Goal: Complete application form: Complete application form

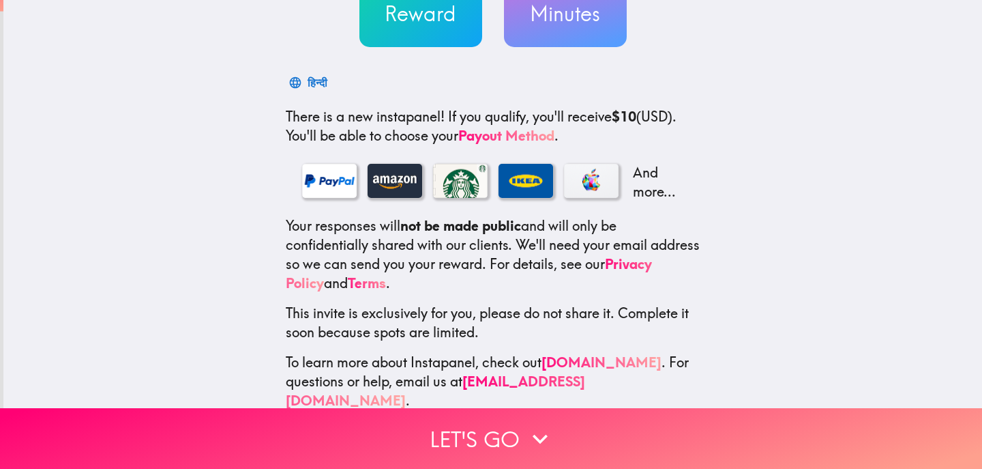
scroll to position [168, 0]
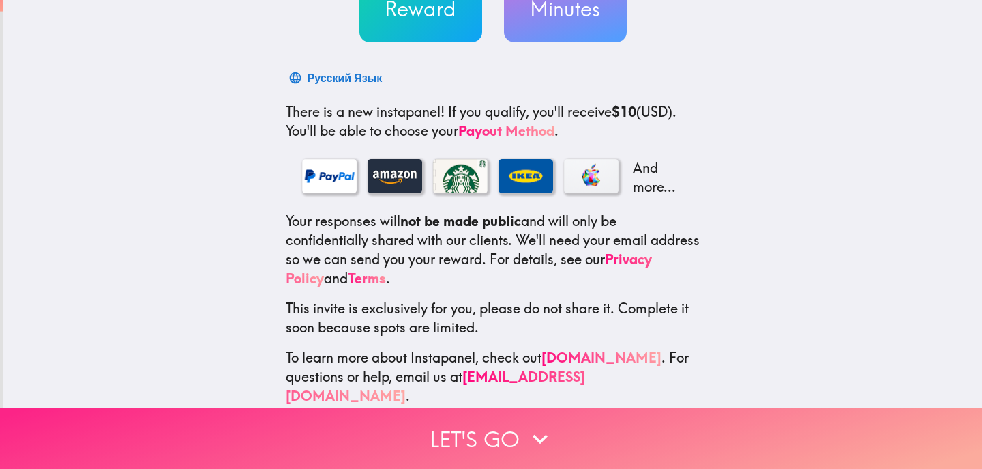
click at [506, 439] on button "Let's go" at bounding box center [491, 438] width 982 height 61
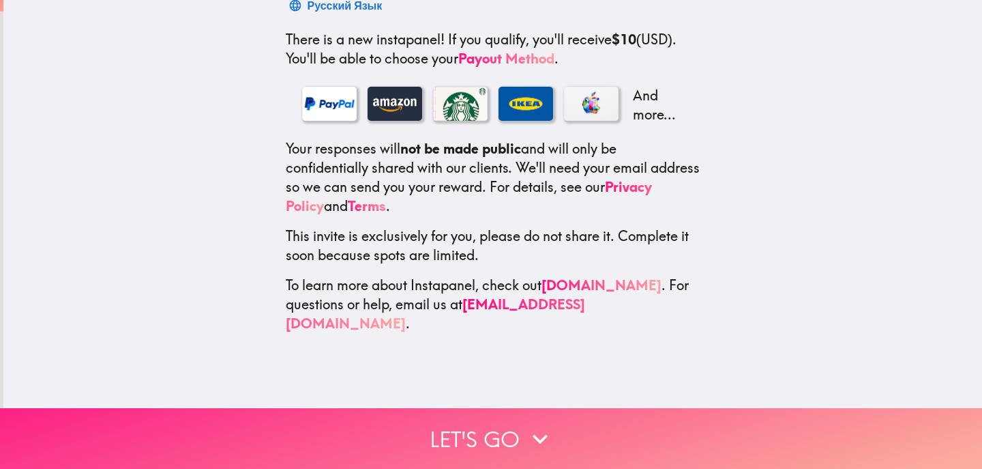
scroll to position [0, 0]
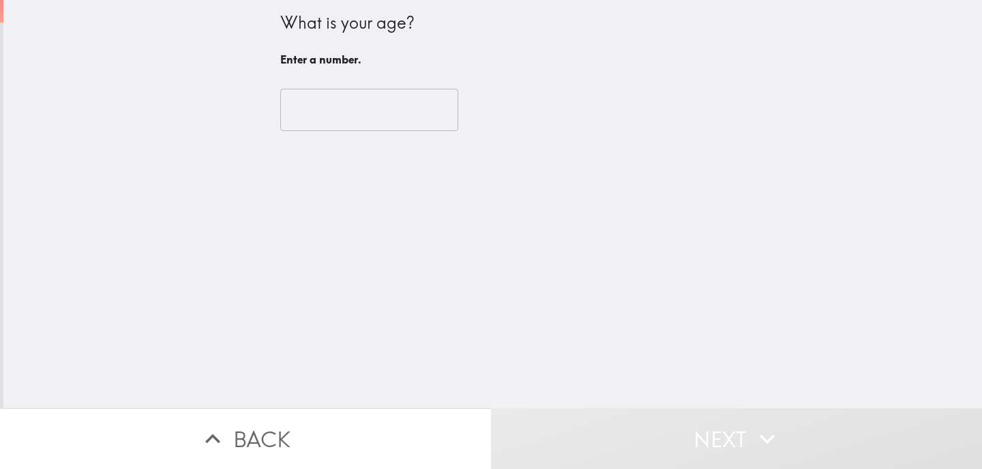
click at [387, 114] on input "number" at bounding box center [369, 110] width 178 height 42
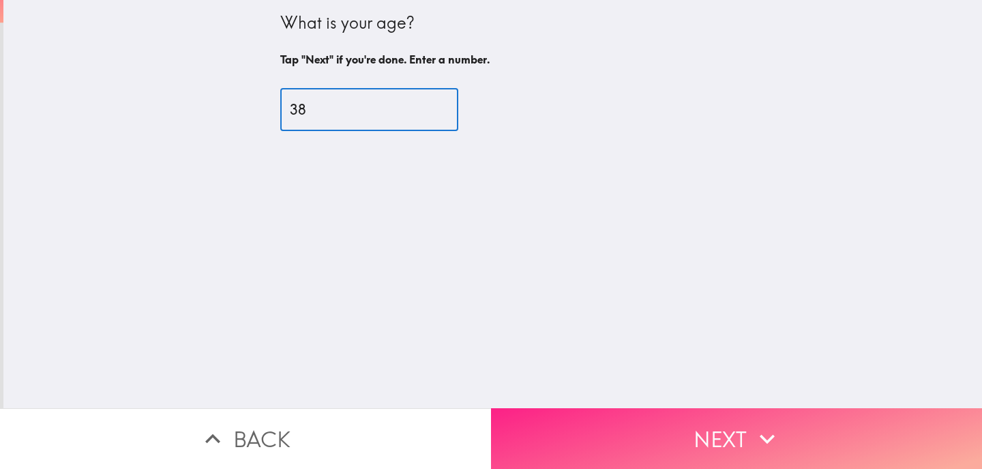
type input "38"
click at [586, 450] on button "Next" at bounding box center [736, 438] width 491 height 61
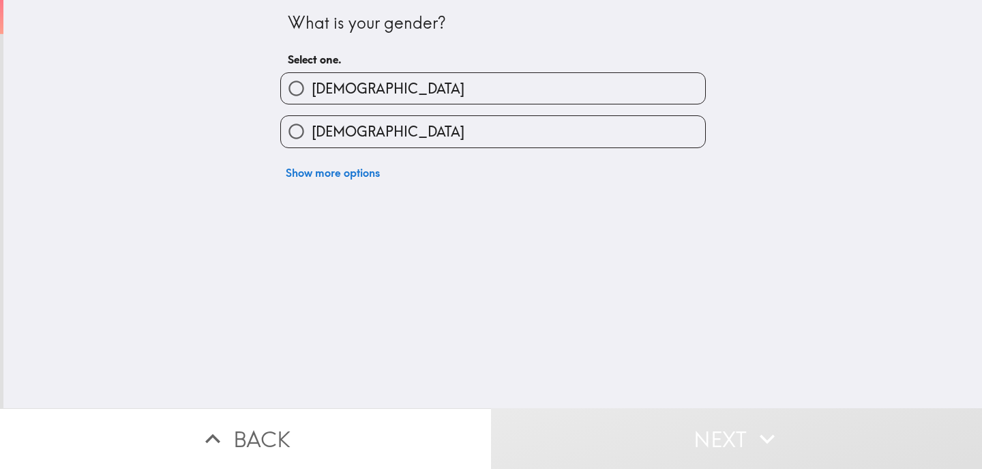
click at [490, 134] on label "[DEMOGRAPHIC_DATA]" at bounding box center [493, 131] width 424 height 31
click at [312, 134] on input "[DEMOGRAPHIC_DATA]" at bounding box center [296, 131] width 31 height 31
radio input "true"
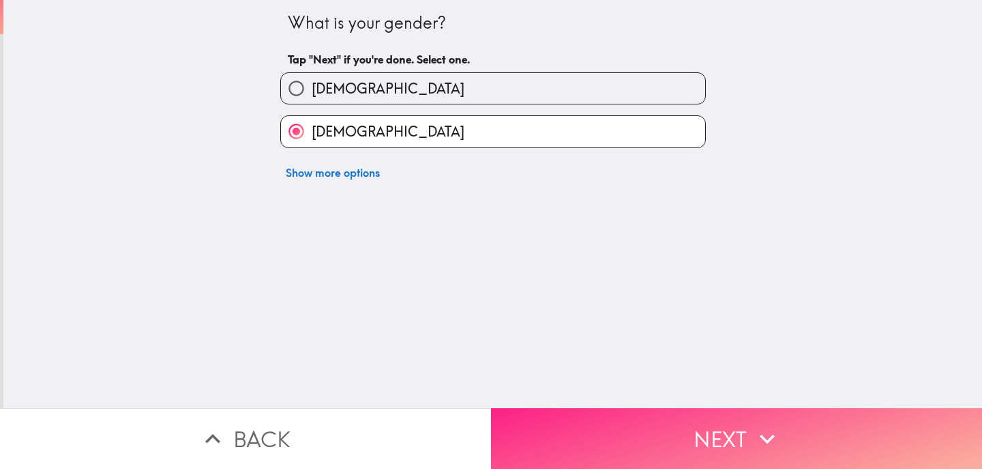
click at [562, 435] on button "Next" at bounding box center [736, 438] width 491 height 61
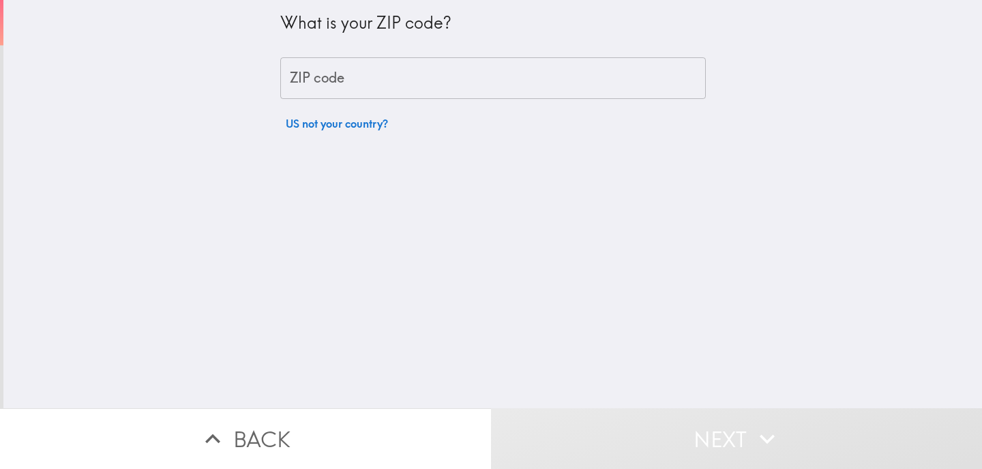
click at [510, 80] on input "ZIP code" at bounding box center [493, 78] width 426 height 42
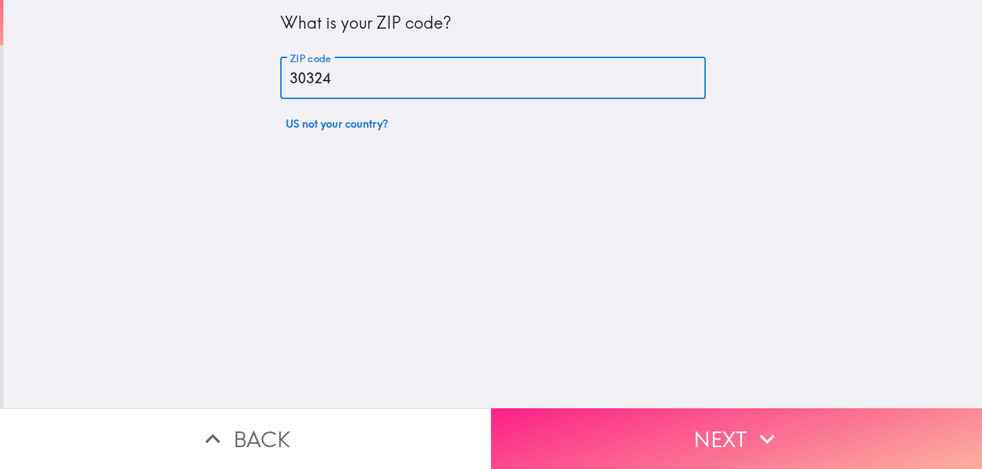
type input "30324"
click at [656, 436] on button "Next" at bounding box center [736, 438] width 491 height 61
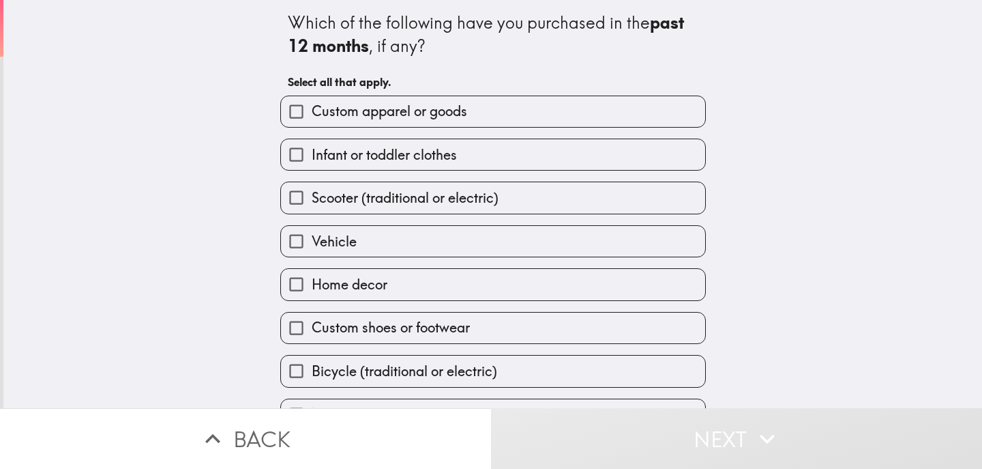
click at [478, 104] on label "Custom apparel or goods" at bounding box center [493, 111] width 424 height 31
click at [312, 104] on input "Custom apparel or goods" at bounding box center [296, 111] width 31 height 31
checkbox input "true"
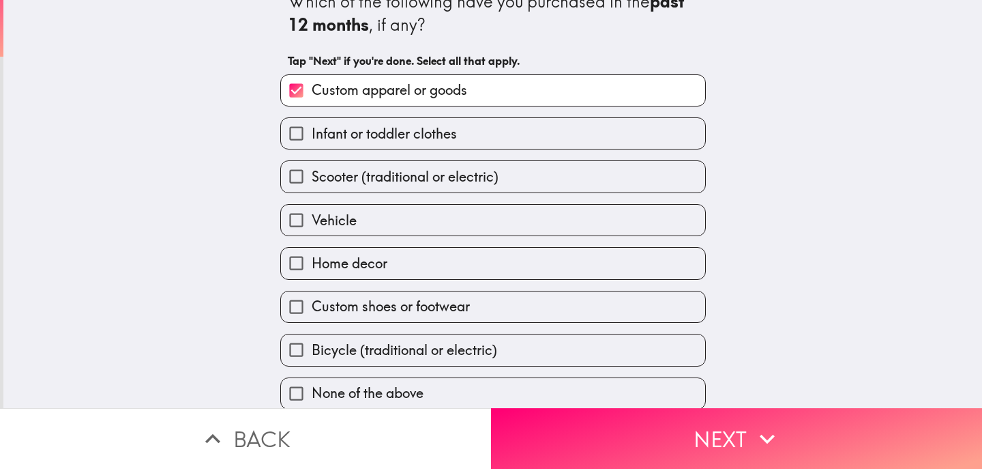
scroll to position [28, 0]
click at [400, 260] on label "Home decor" at bounding box center [493, 261] width 424 height 31
click at [312, 260] on input "Home decor" at bounding box center [296, 261] width 31 height 31
checkbox input "true"
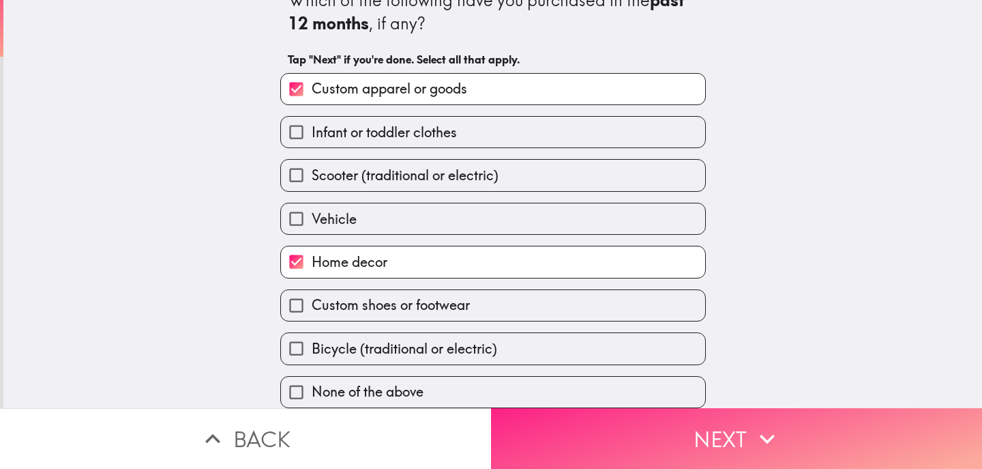
click at [652, 446] on button "Next" at bounding box center [736, 438] width 491 height 61
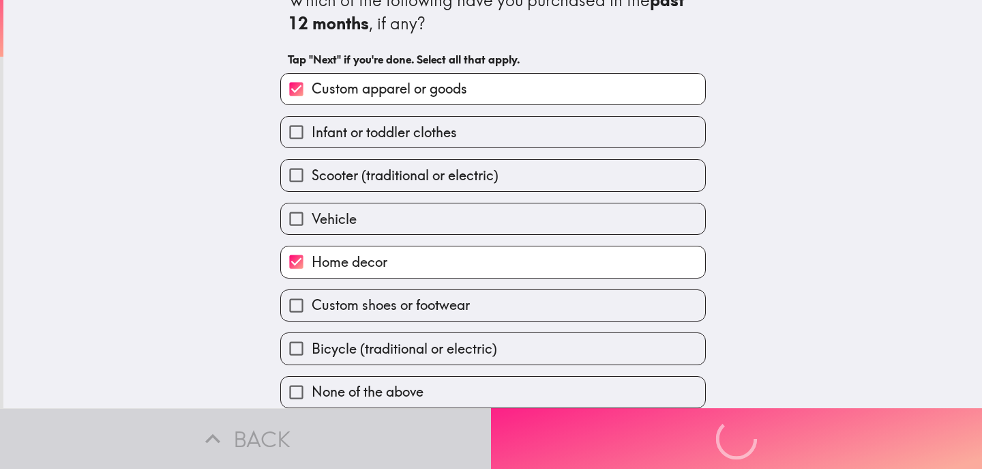
scroll to position [0, 0]
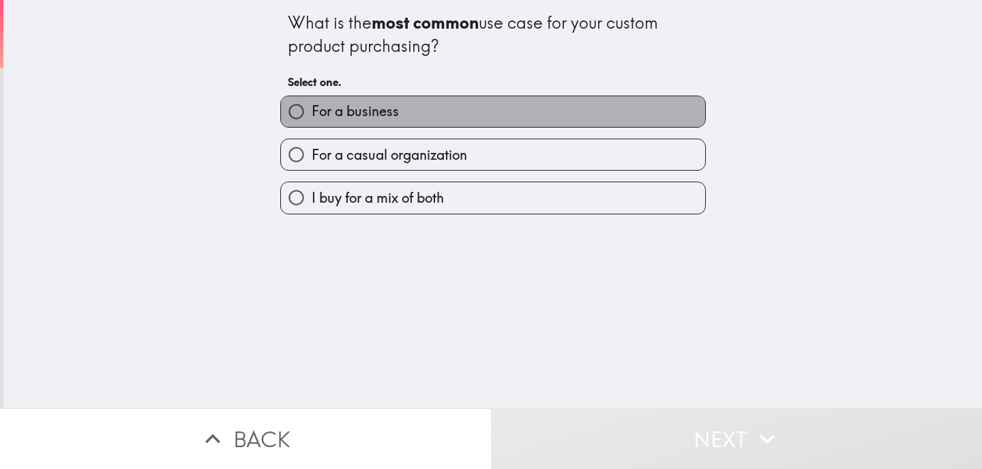
click at [513, 105] on label "For a business" at bounding box center [493, 111] width 424 height 31
click at [312, 105] on input "For a business" at bounding box center [296, 111] width 31 height 31
radio input "true"
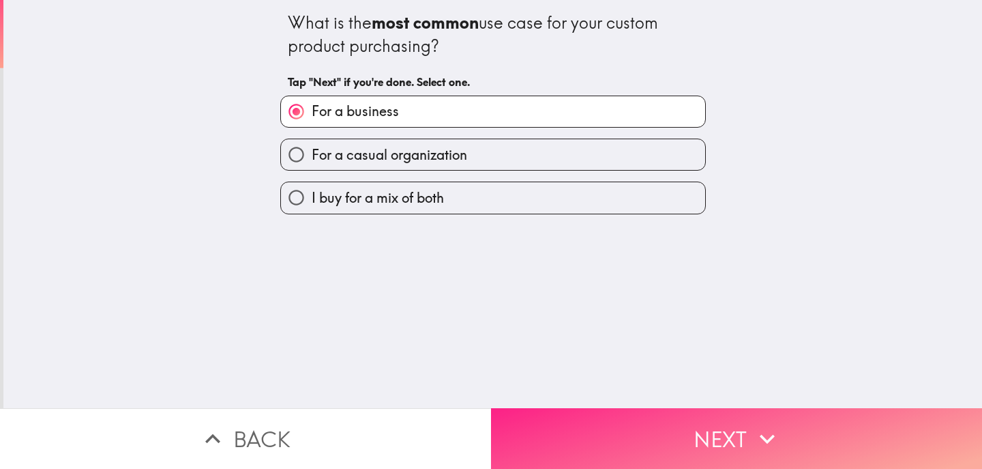
click at [594, 465] on button "Next" at bounding box center [736, 438] width 491 height 61
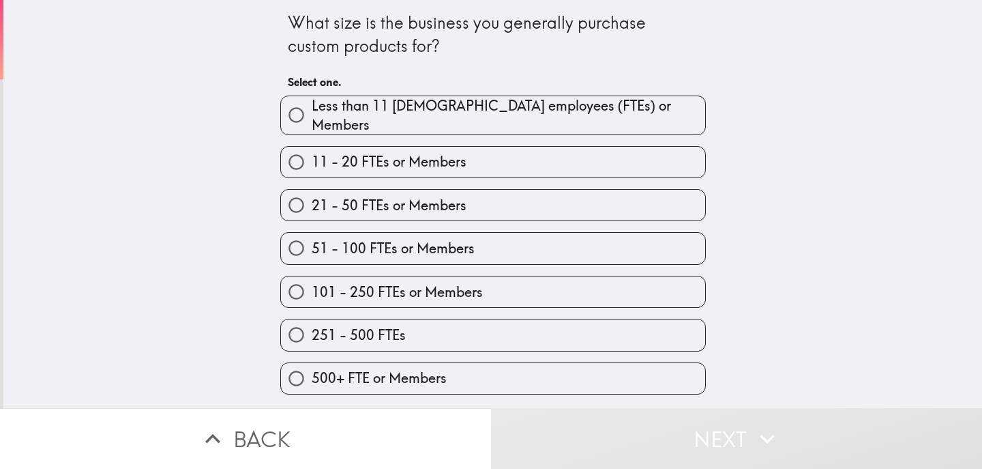
click at [491, 115] on span "Less than 11 [DEMOGRAPHIC_DATA] employees (FTEs) or Members" at bounding box center [509, 115] width 394 height 38
click at [312, 115] on input "Less than 11 [DEMOGRAPHIC_DATA] employees (FTEs) or Members" at bounding box center [296, 115] width 31 height 31
radio input "true"
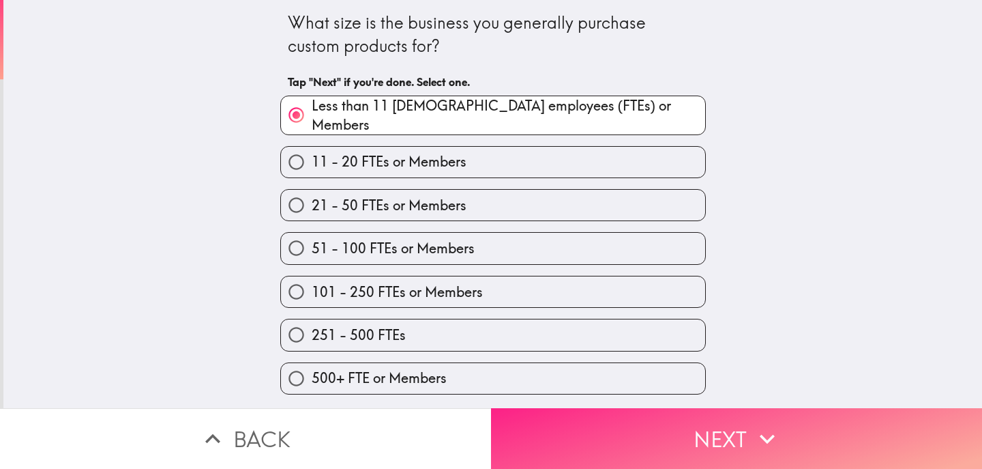
click at [563, 428] on button "Next" at bounding box center [736, 438] width 491 height 61
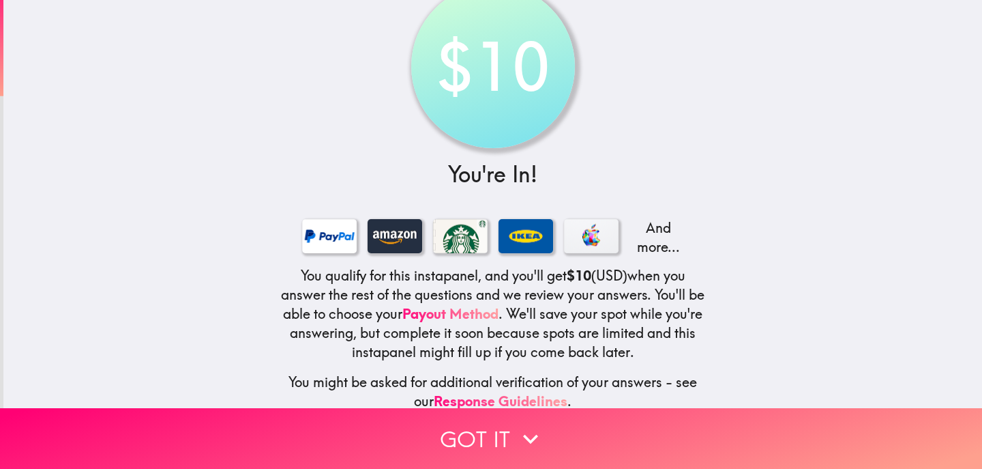
scroll to position [81, 0]
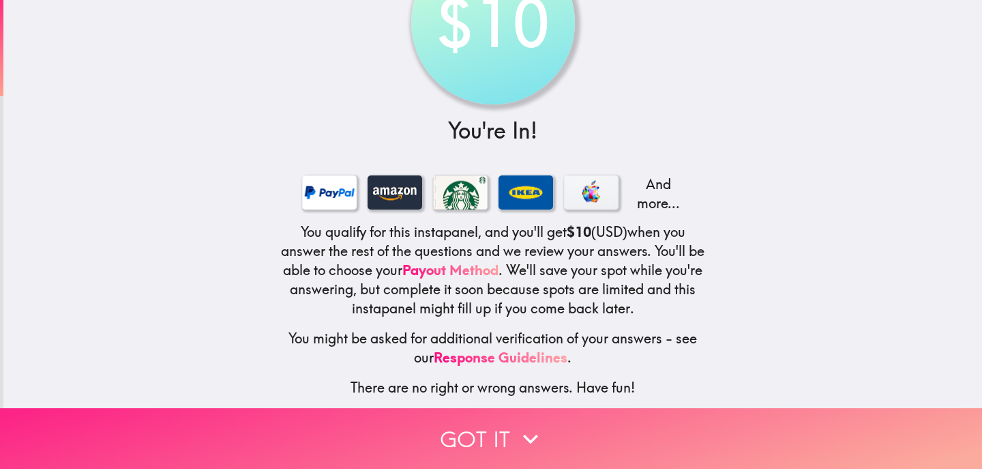
click at [480, 431] on button "Got it" at bounding box center [491, 438] width 982 height 61
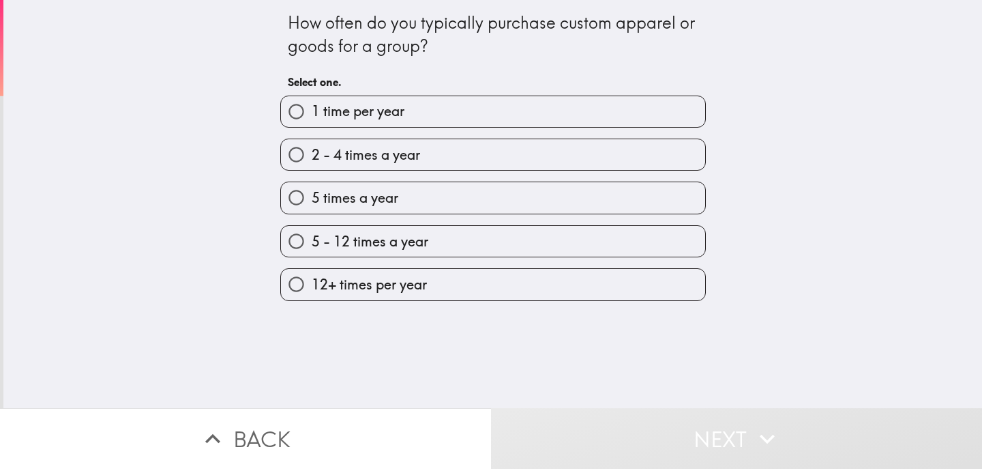
click at [427, 169] on label "2 - 4 times a year" at bounding box center [493, 154] width 424 height 31
click at [312, 169] on input "2 - 4 times a year" at bounding box center [296, 154] width 31 height 31
radio input "true"
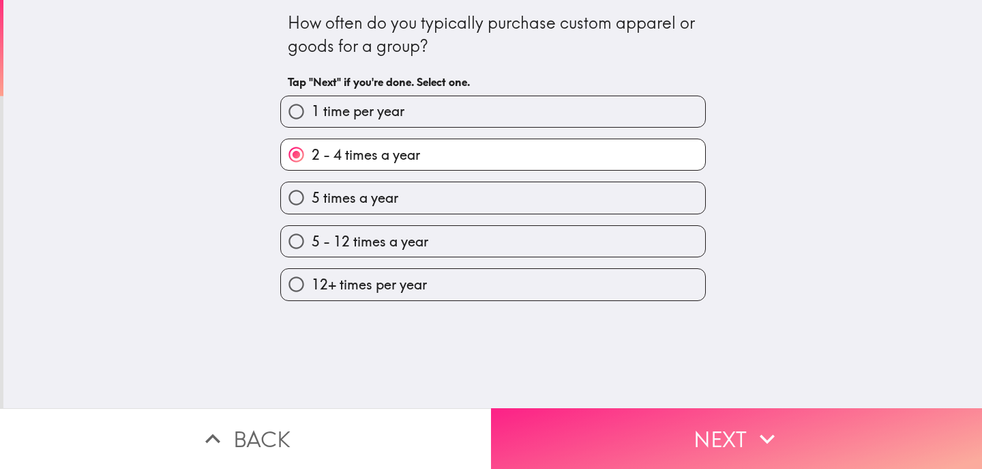
click at [627, 434] on button "Next" at bounding box center [736, 438] width 491 height 61
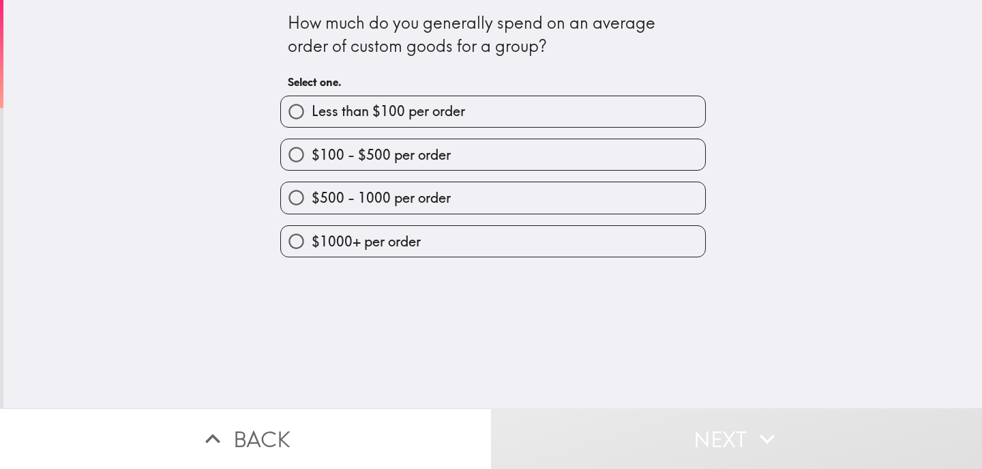
click at [472, 110] on label "Less than $100 per order" at bounding box center [493, 111] width 424 height 31
click at [312, 110] on input "Less than $100 per order" at bounding box center [296, 111] width 31 height 31
radio input "true"
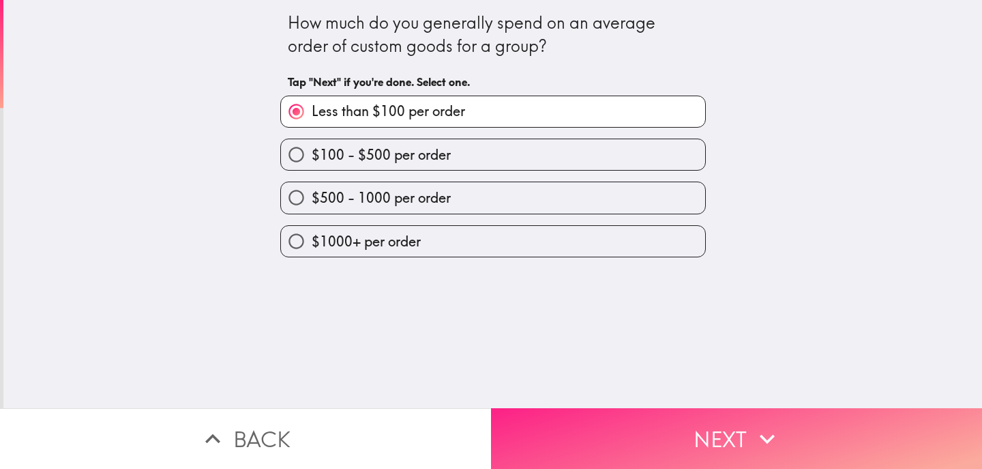
click at [626, 444] on button "Next" at bounding box center [736, 438] width 491 height 61
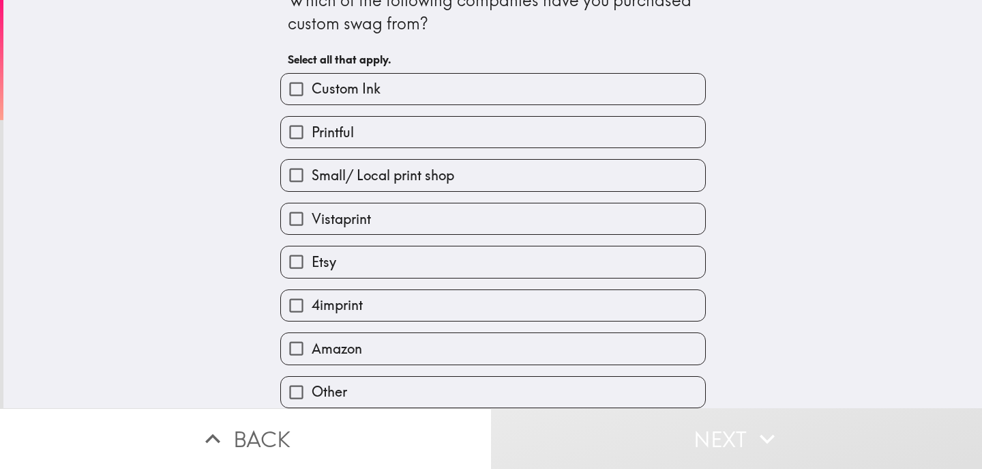
scroll to position [27, 0]
click at [566, 181] on label "Small/ Local print shop" at bounding box center [493, 175] width 424 height 31
click at [312, 181] on input "Small/ Local print shop" at bounding box center [296, 175] width 31 height 31
checkbox input "true"
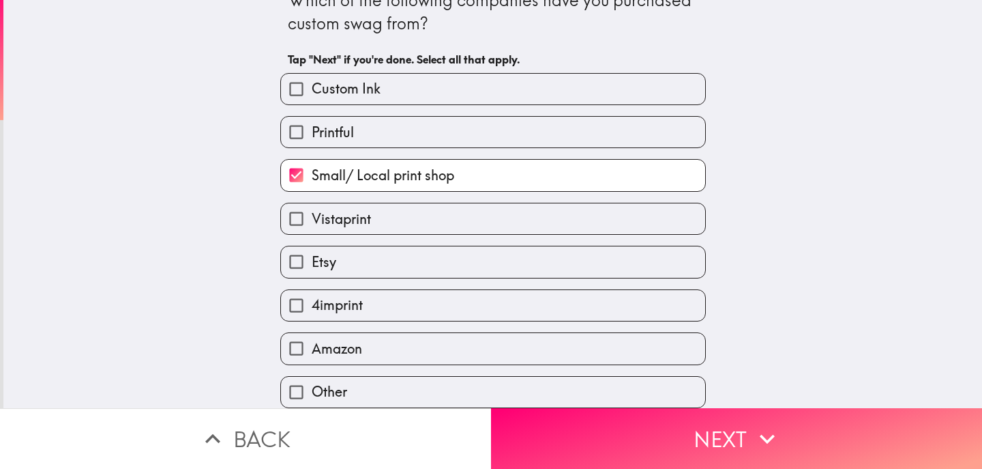
scroll to position [28, 0]
click at [512, 262] on label "Etsy" at bounding box center [493, 261] width 424 height 31
click at [312, 262] on input "Etsy" at bounding box center [296, 261] width 31 height 31
checkbox input "true"
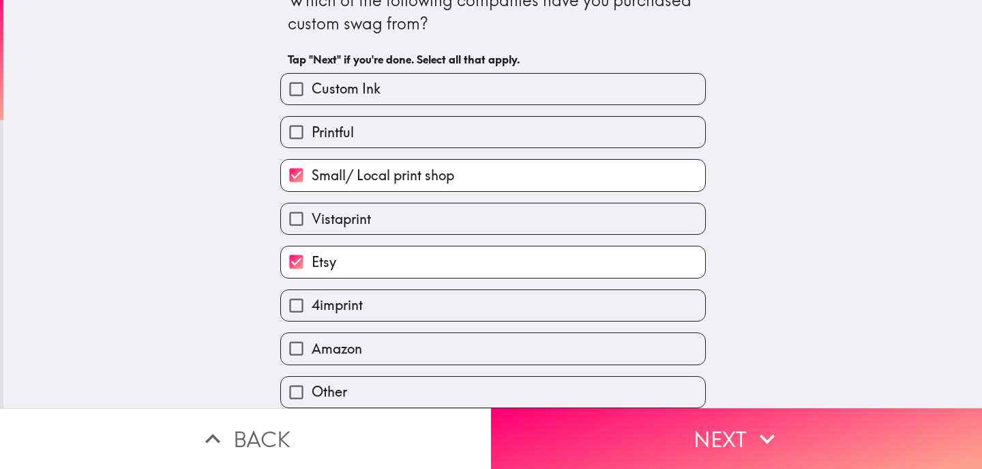
click at [514, 349] on label "Amazon" at bounding box center [493, 348] width 424 height 31
click at [312, 349] on input "Amazon" at bounding box center [296, 348] width 31 height 31
checkbox input "true"
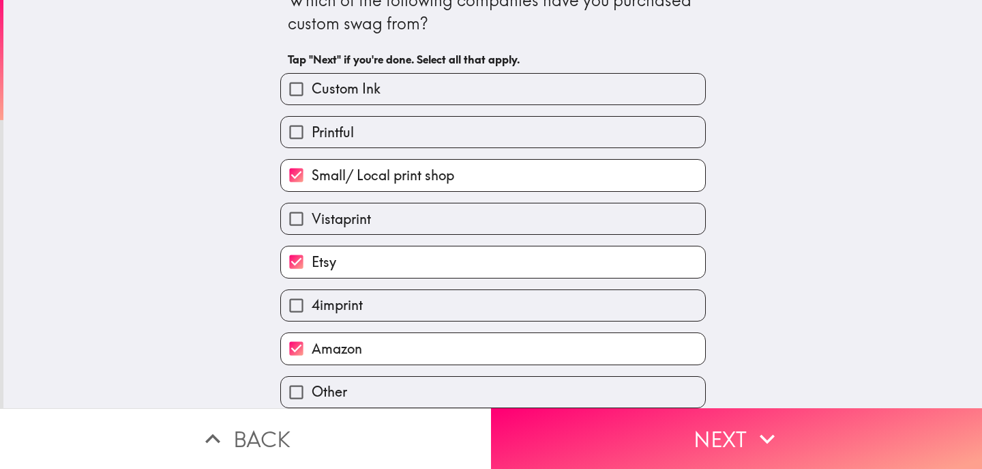
click at [413, 390] on label "Other" at bounding box center [493, 392] width 424 height 31
click at [312, 390] on input "Other" at bounding box center [296, 392] width 31 height 31
checkbox input "true"
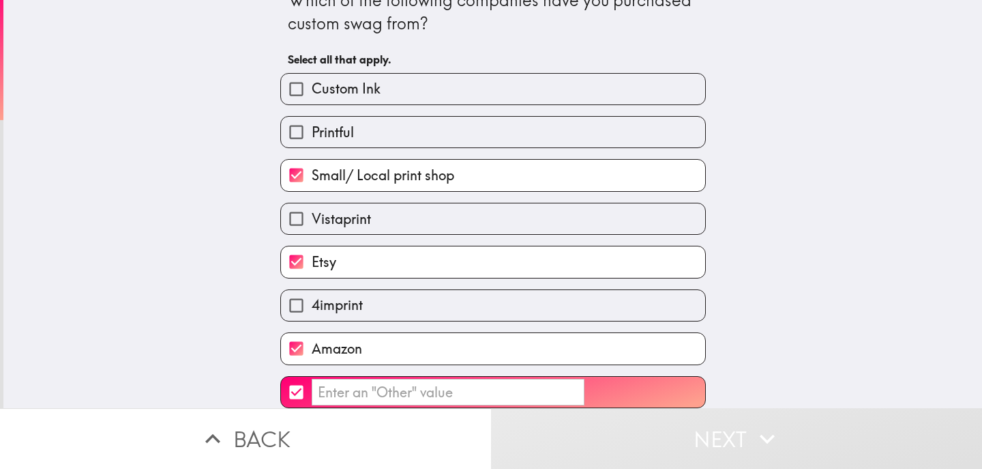
click at [413, 390] on input "​" at bounding box center [448, 392] width 273 height 27
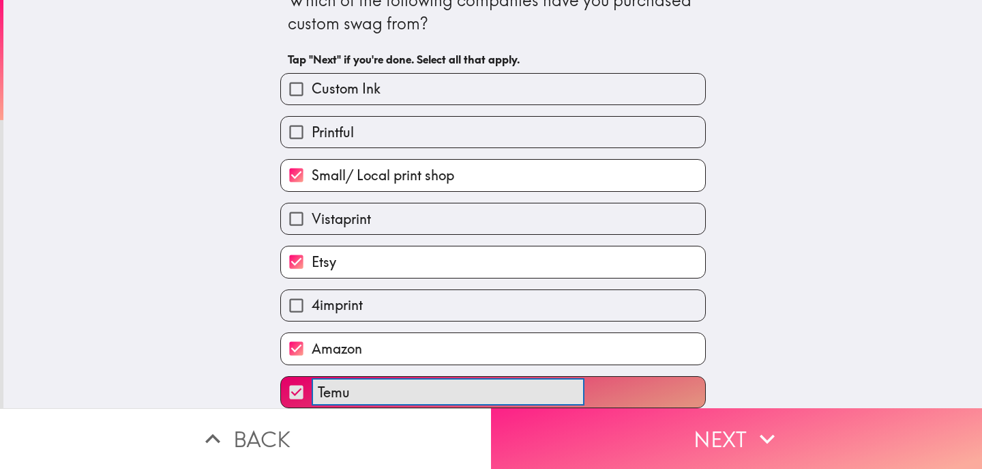
type input "Temu"
click at [592, 425] on button "Next" at bounding box center [736, 438] width 491 height 61
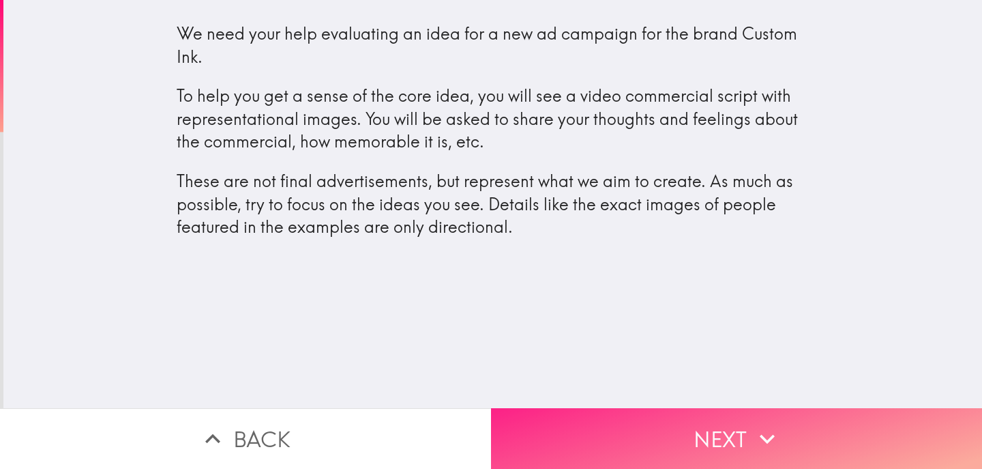
click at [613, 430] on button "Next" at bounding box center [736, 438] width 491 height 61
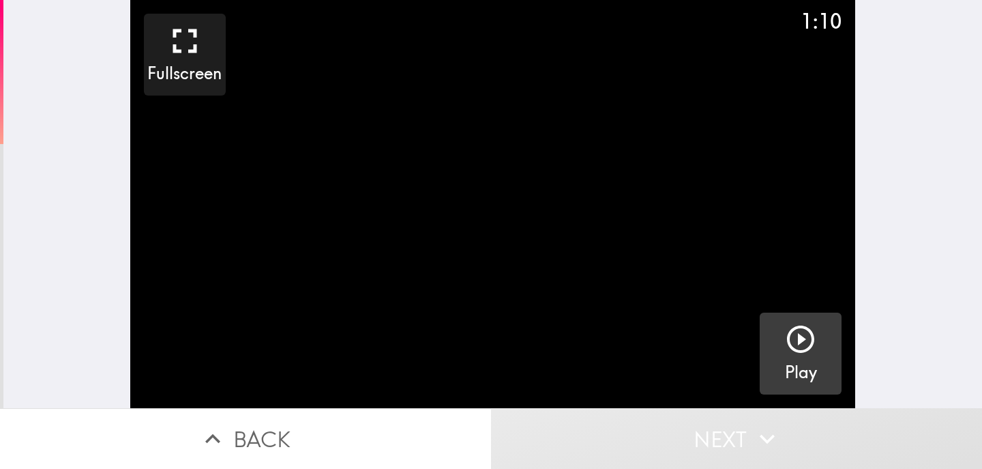
click at [828, 347] on button "Play" at bounding box center [801, 353] width 82 height 82
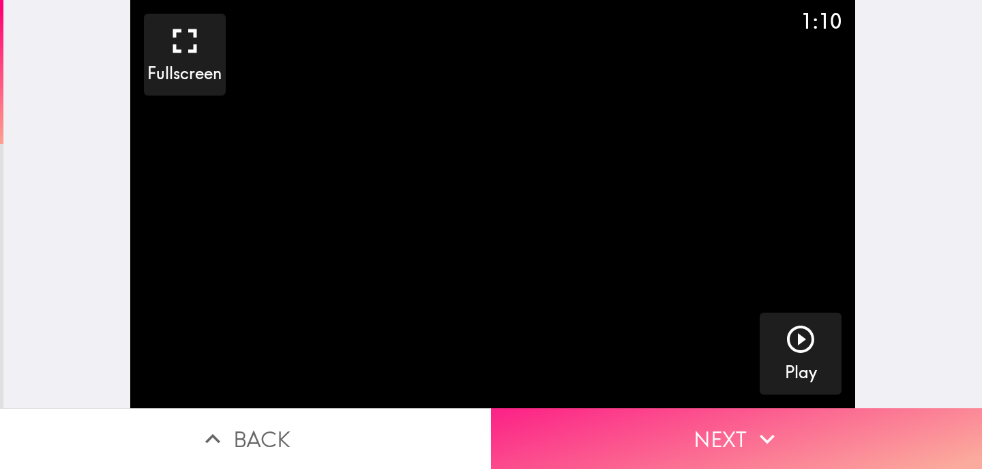
click at [747, 441] on button "Next" at bounding box center [736, 438] width 491 height 61
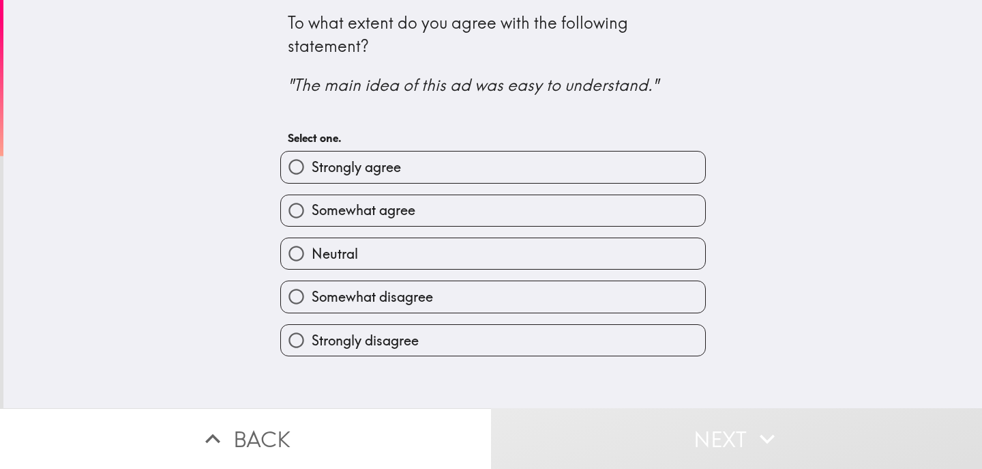
click at [641, 213] on label "Somewhat agree" at bounding box center [493, 210] width 424 height 31
click at [312, 213] on input "Somewhat agree" at bounding box center [296, 210] width 31 height 31
radio input "true"
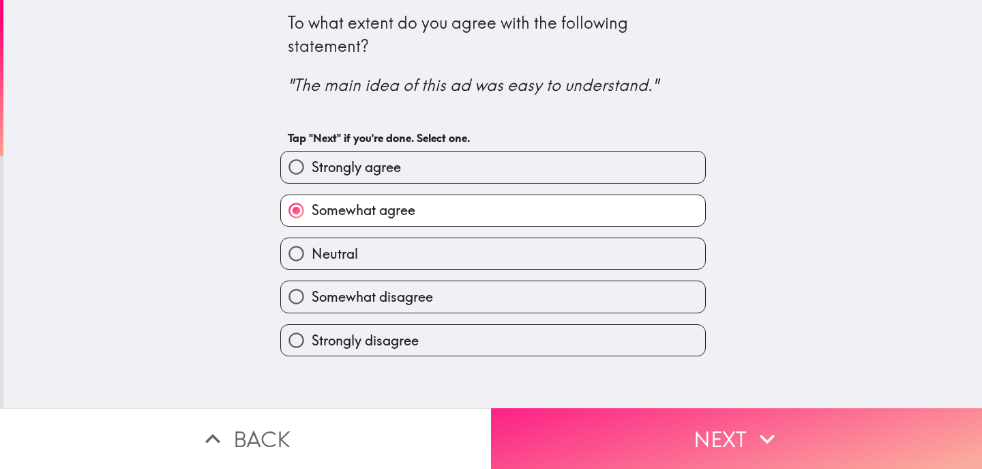
click at [667, 435] on button "Next" at bounding box center [736, 438] width 491 height 61
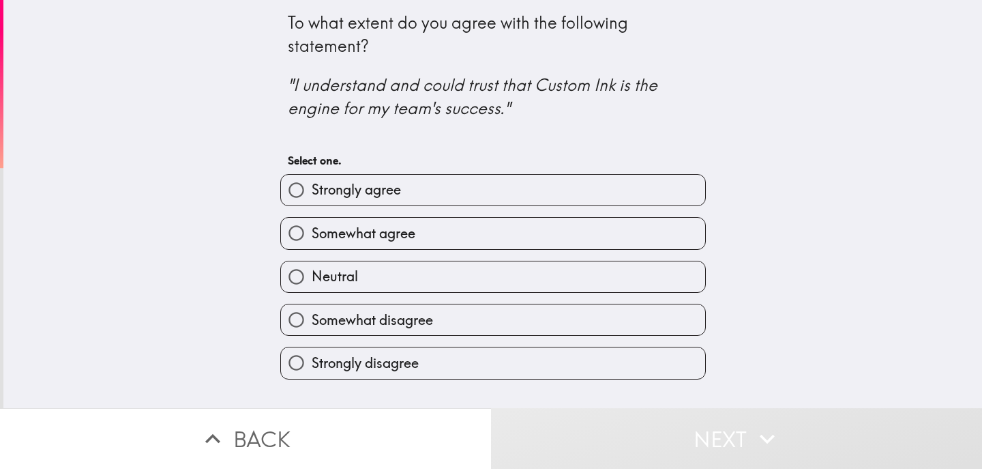
click at [643, 242] on label "Somewhat agree" at bounding box center [493, 233] width 424 height 31
click at [312, 242] on input "Somewhat agree" at bounding box center [296, 233] width 31 height 31
radio input "true"
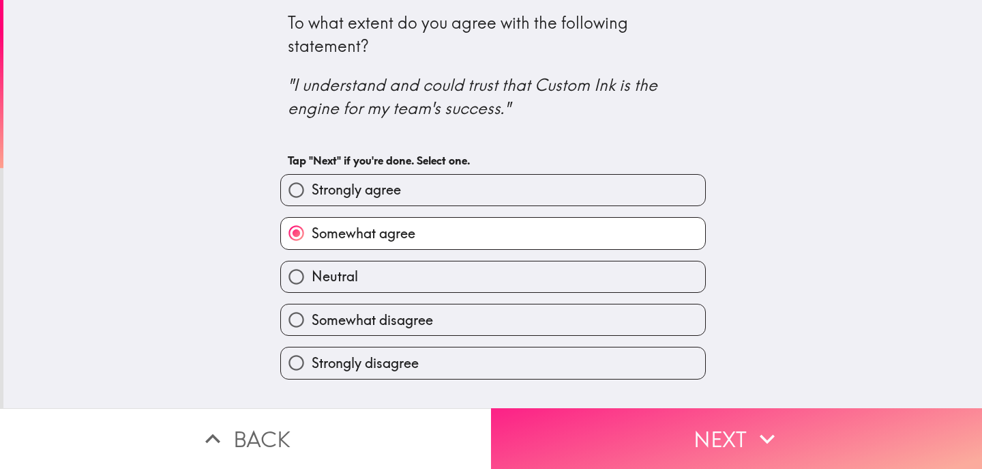
click at [622, 445] on button "Next" at bounding box center [736, 438] width 491 height 61
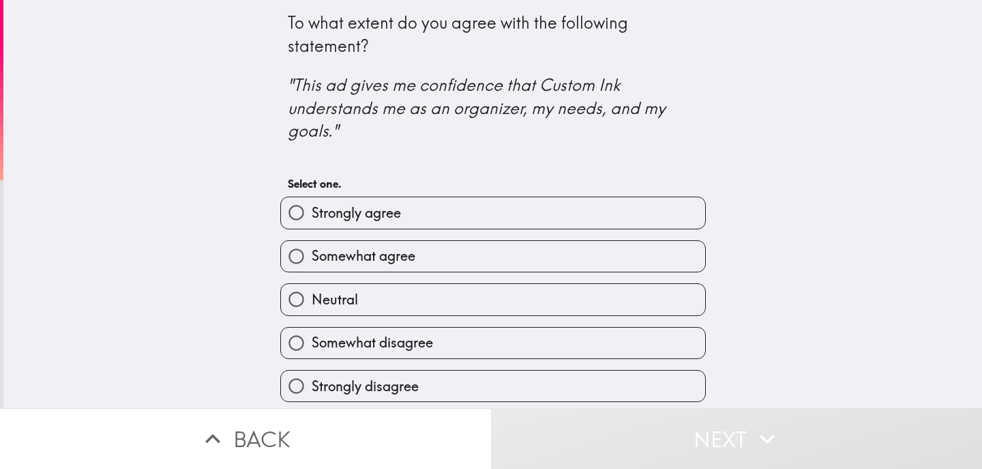
click at [630, 252] on label "Somewhat agree" at bounding box center [493, 256] width 424 height 31
click at [312, 252] on input "Somewhat agree" at bounding box center [296, 256] width 31 height 31
radio input "true"
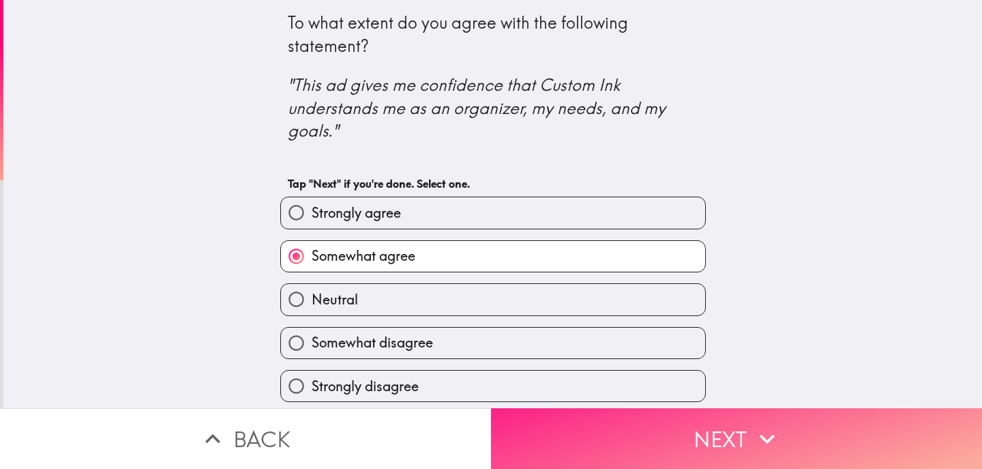
click at [641, 461] on button "Next" at bounding box center [736, 438] width 491 height 61
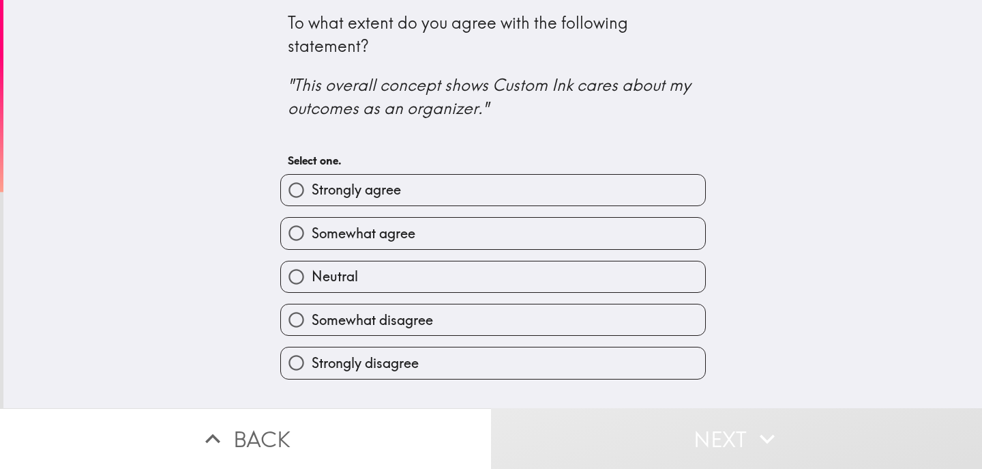
click at [631, 285] on label "Neutral" at bounding box center [493, 276] width 424 height 31
click at [312, 285] on input "Neutral" at bounding box center [296, 276] width 31 height 31
radio input "true"
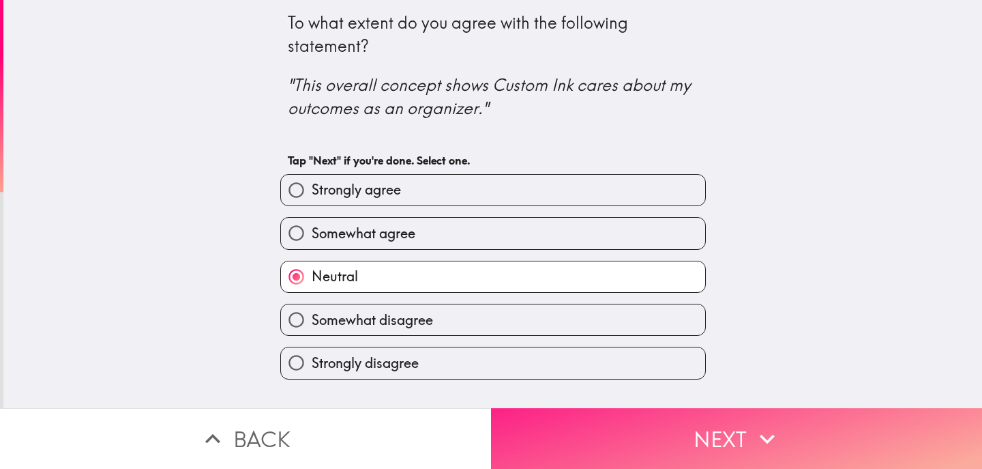
click at [622, 437] on button "Next" at bounding box center [736, 438] width 491 height 61
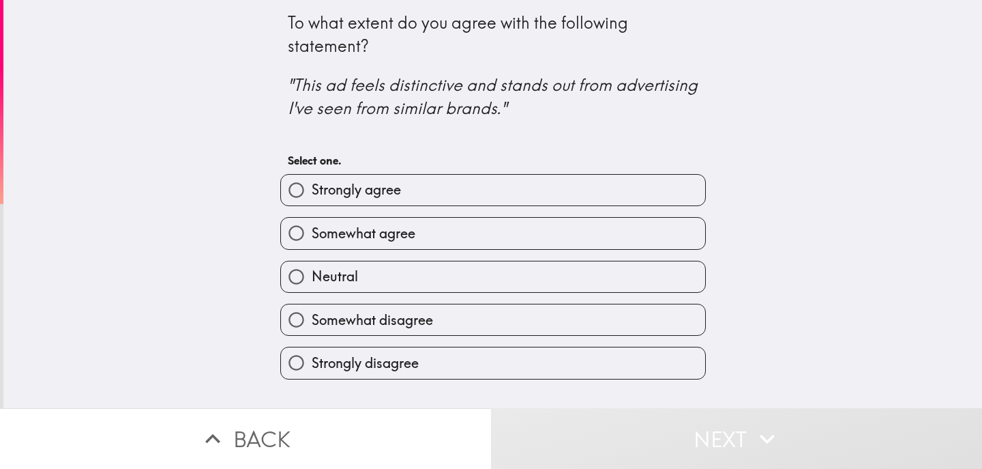
click at [622, 229] on label "Somewhat agree" at bounding box center [493, 233] width 424 height 31
click at [312, 229] on input "Somewhat agree" at bounding box center [296, 233] width 31 height 31
radio input "true"
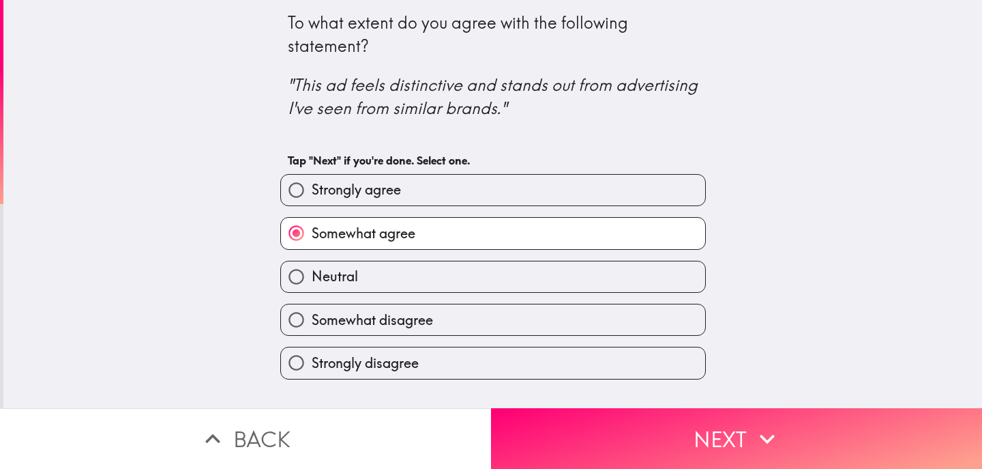
click at [622, 281] on label "Neutral" at bounding box center [493, 276] width 424 height 31
click at [312, 281] on input "Neutral" at bounding box center [296, 276] width 31 height 31
radio input "true"
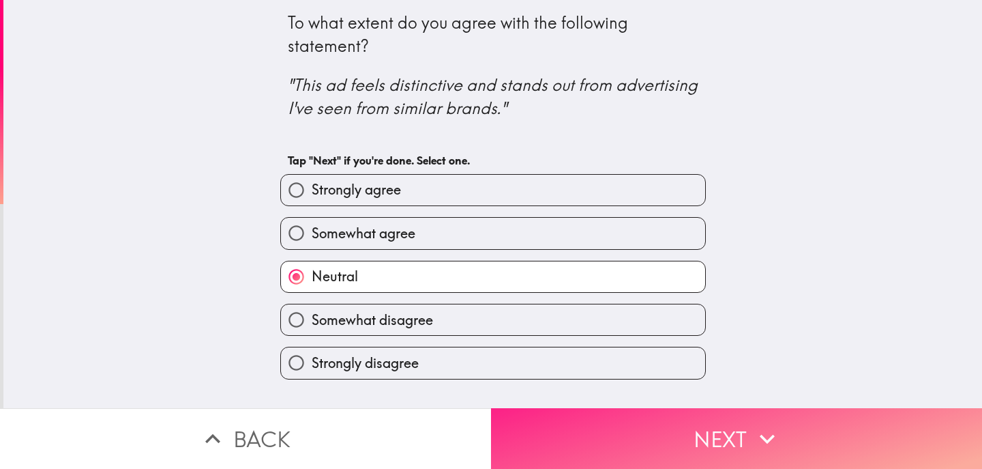
click at [632, 436] on button "Next" at bounding box center [736, 438] width 491 height 61
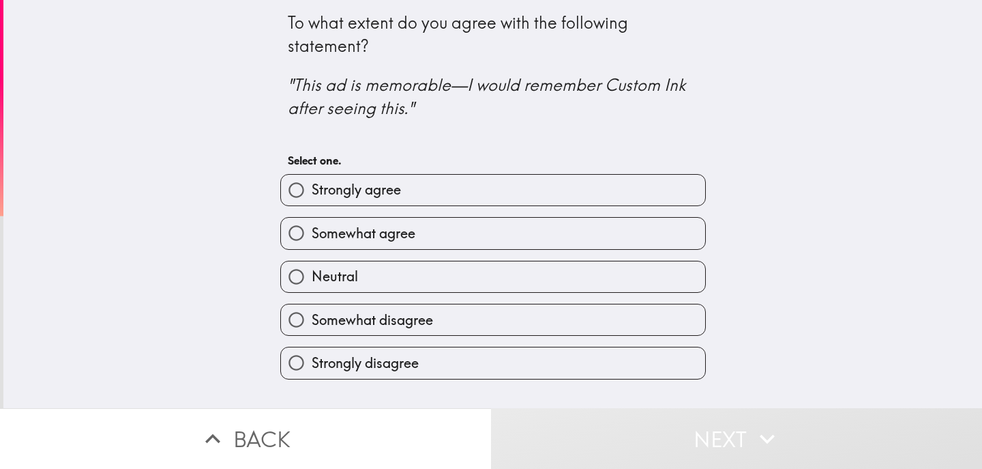
click at [620, 319] on label "Somewhat disagree" at bounding box center [493, 319] width 424 height 31
click at [312, 319] on input "Somewhat disagree" at bounding box center [296, 319] width 31 height 31
radio input "true"
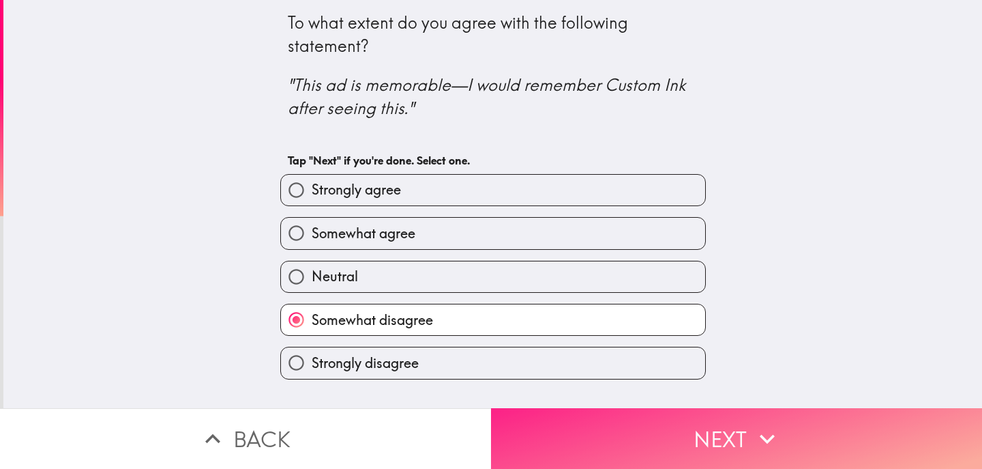
click at [654, 457] on button "Next" at bounding box center [736, 438] width 491 height 61
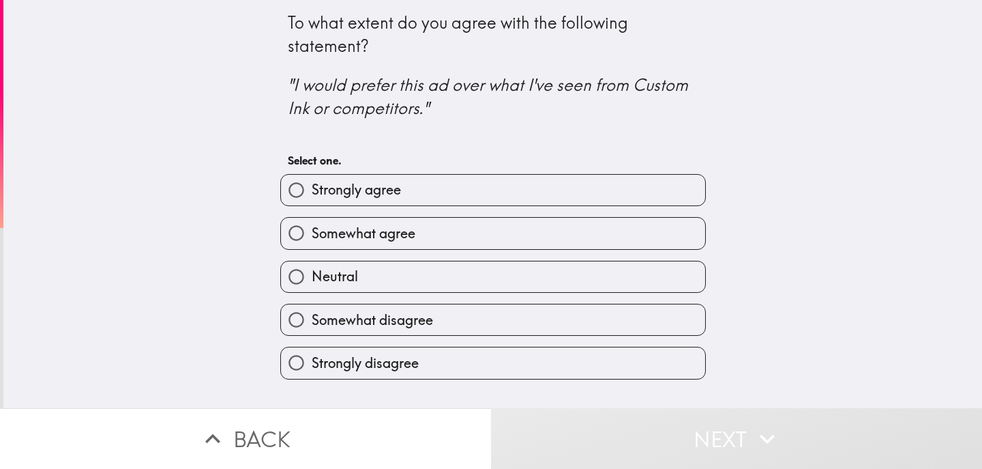
click at [636, 247] on label "Somewhat agree" at bounding box center [493, 233] width 424 height 31
click at [312, 247] on input "Somewhat agree" at bounding box center [296, 233] width 31 height 31
radio input "true"
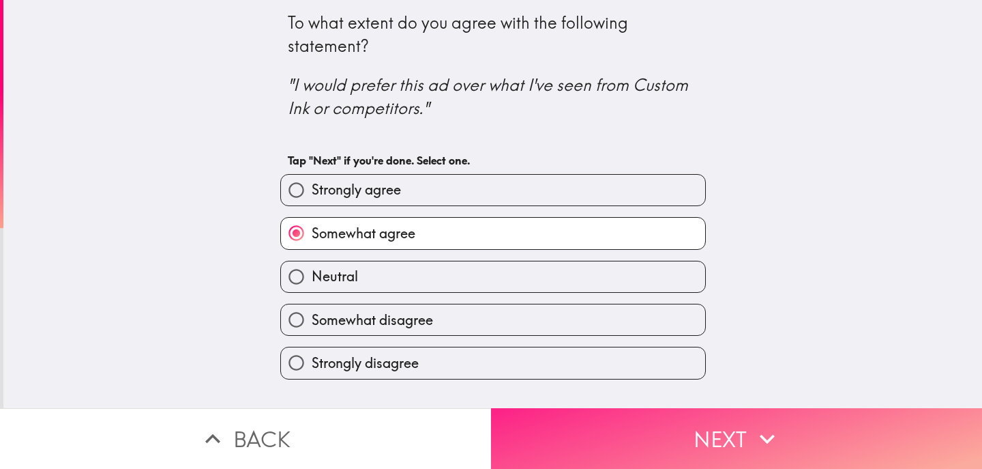
click at [653, 448] on button "Next" at bounding box center [736, 438] width 491 height 61
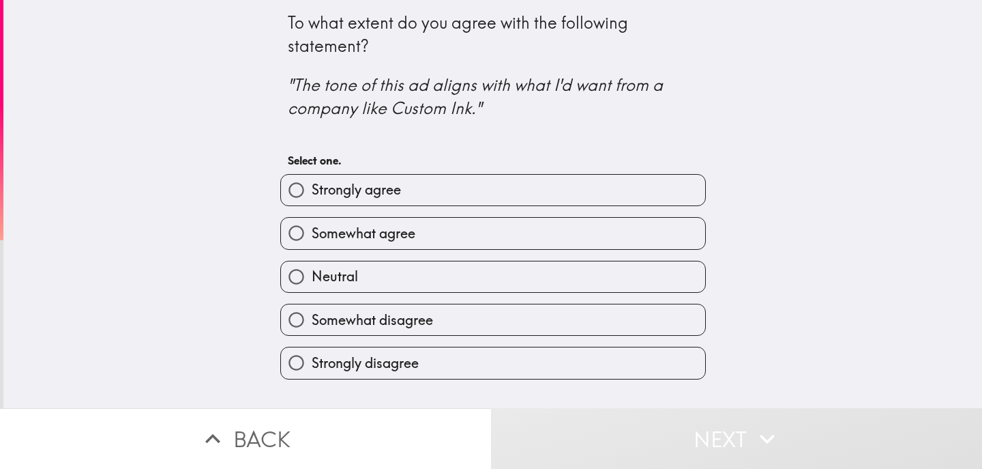
click at [635, 248] on label "Somewhat agree" at bounding box center [493, 233] width 424 height 31
click at [312, 248] on input "Somewhat agree" at bounding box center [296, 233] width 31 height 31
radio input "true"
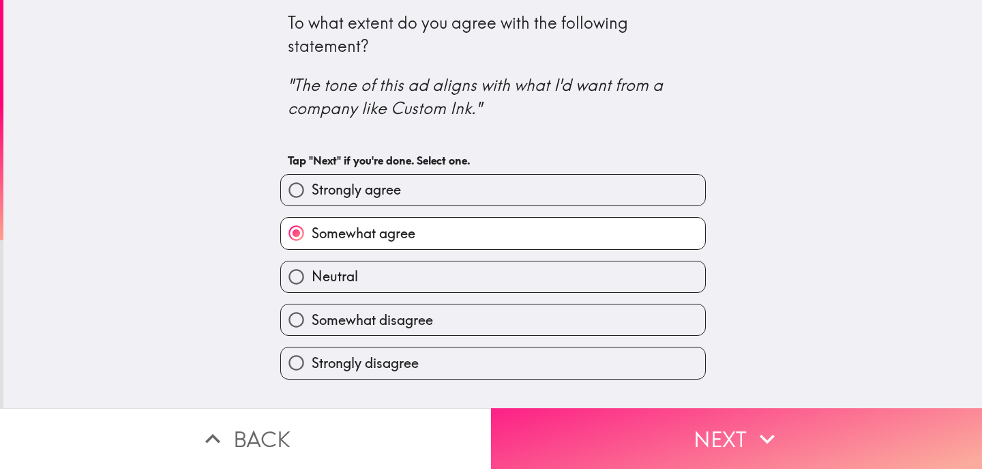
click at [649, 437] on button "Next" at bounding box center [736, 438] width 491 height 61
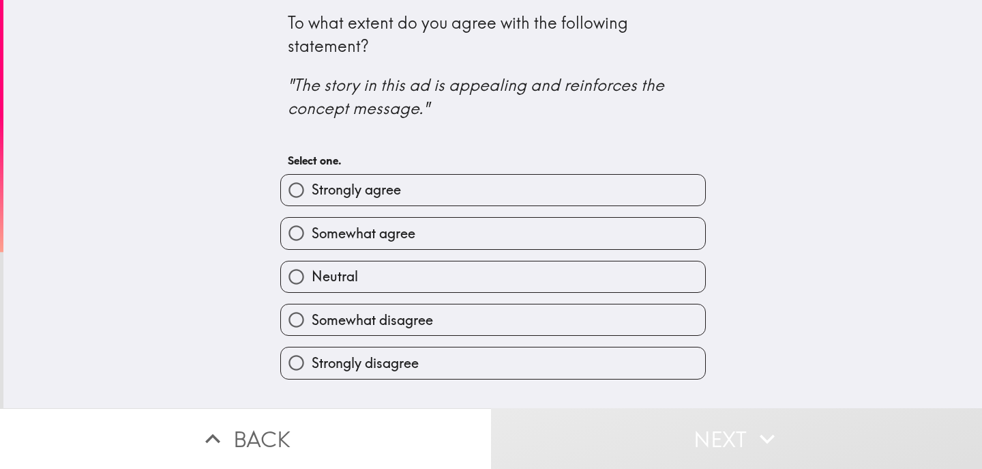
click at [660, 242] on label "Somewhat agree" at bounding box center [493, 233] width 424 height 31
click at [312, 242] on input "Somewhat agree" at bounding box center [296, 233] width 31 height 31
radio input "true"
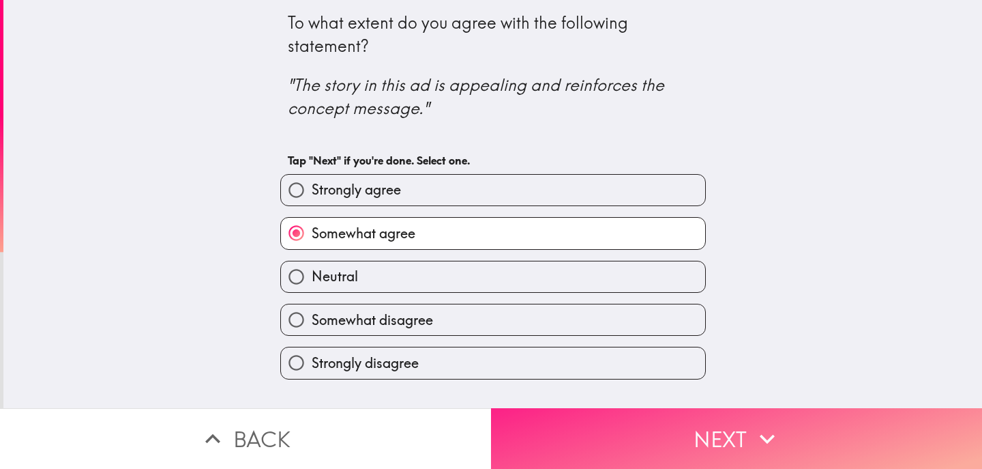
click at [650, 443] on button "Next" at bounding box center [736, 438] width 491 height 61
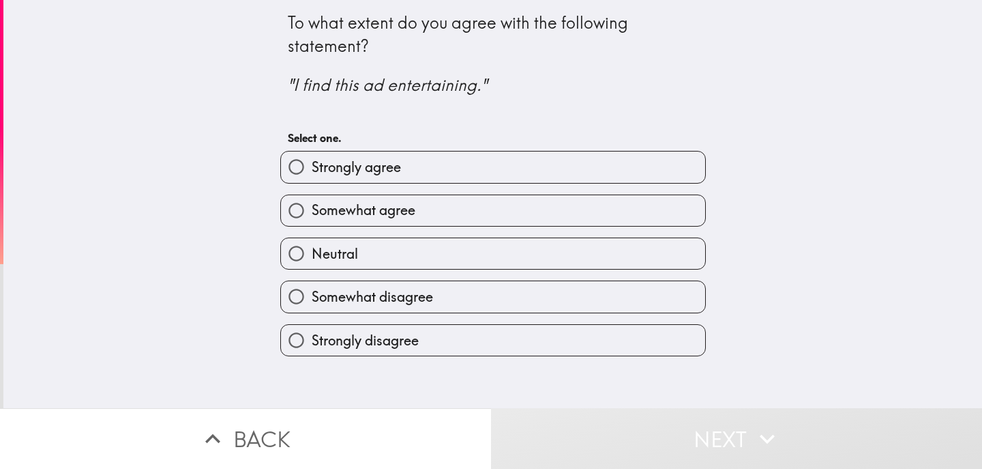
click at [625, 294] on label "Somewhat disagree" at bounding box center [493, 296] width 424 height 31
click at [312, 294] on input "Somewhat disagree" at bounding box center [296, 296] width 31 height 31
radio input "true"
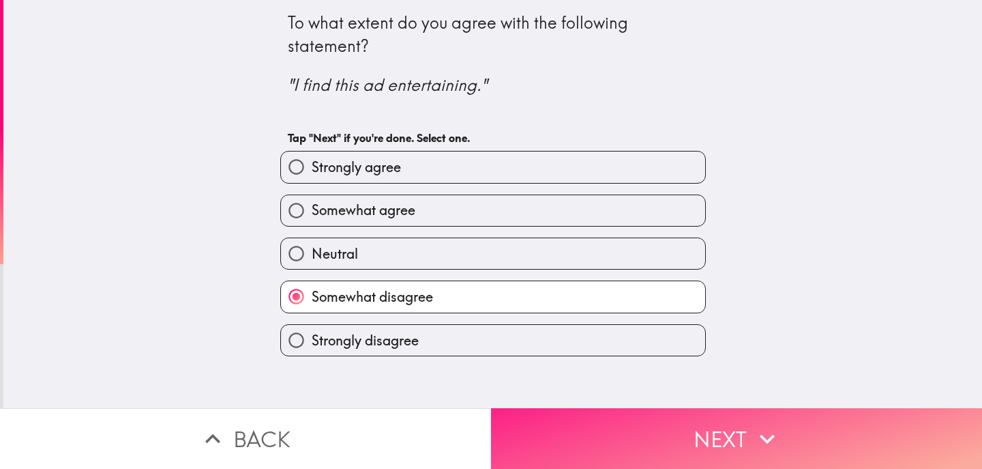
click at [632, 433] on button "Next" at bounding box center [736, 438] width 491 height 61
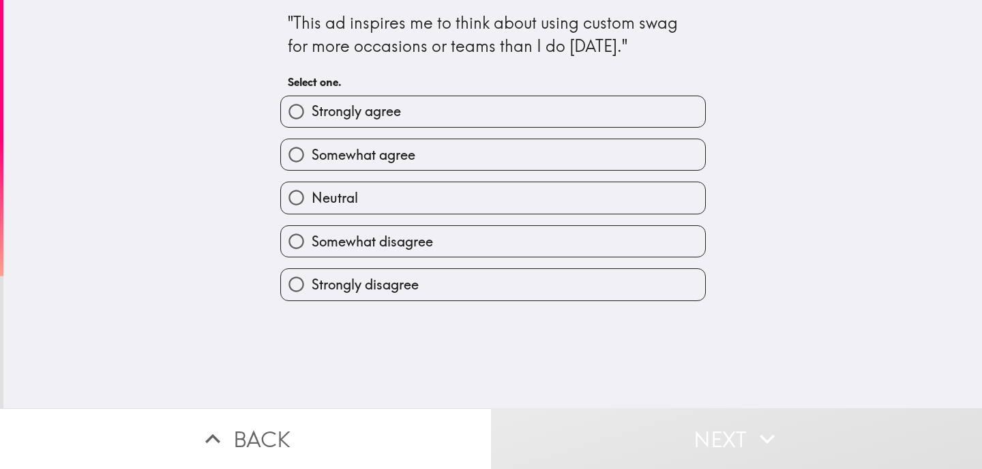
click at [615, 169] on label "Somewhat agree" at bounding box center [493, 154] width 424 height 31
click at [312, 169] on input "Somewhat agree" at bounding box center [296, 154] width 31 height 31
radio input "true"
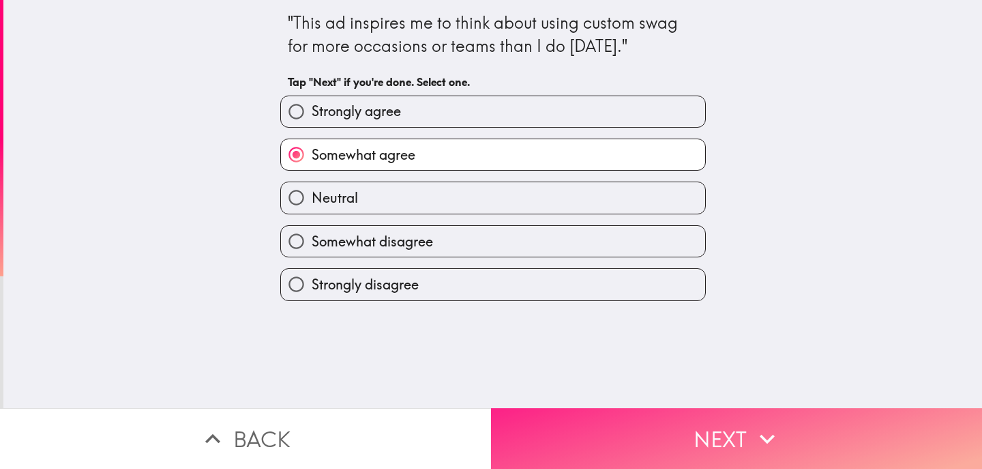
click at [619, 431] on button "Next" at bounding box center [736, 438] width 491 height 61
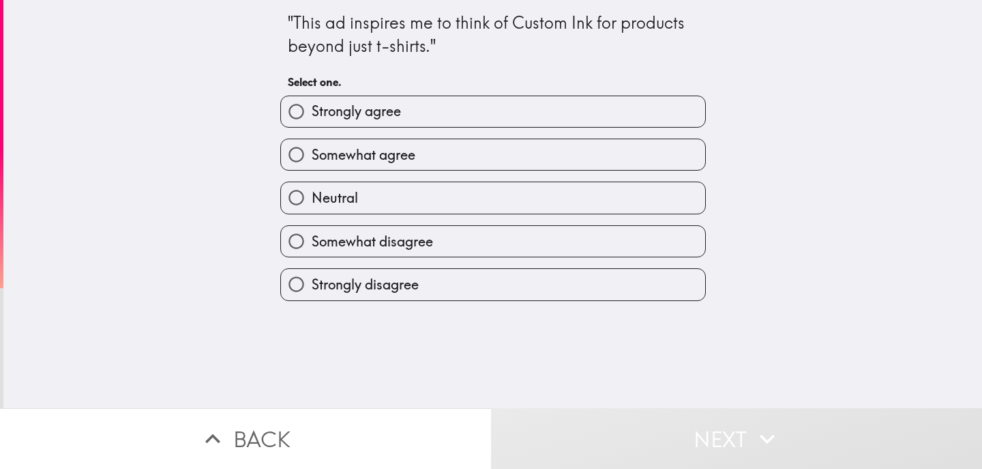
click at [633, 121] on label "Strongly agree" at bounding box center [493, 111] width 424 height 31
click at [312, 121] on input "Strongly agree" at bounding box center [296, 111] width 31 height 31
radio input "true"
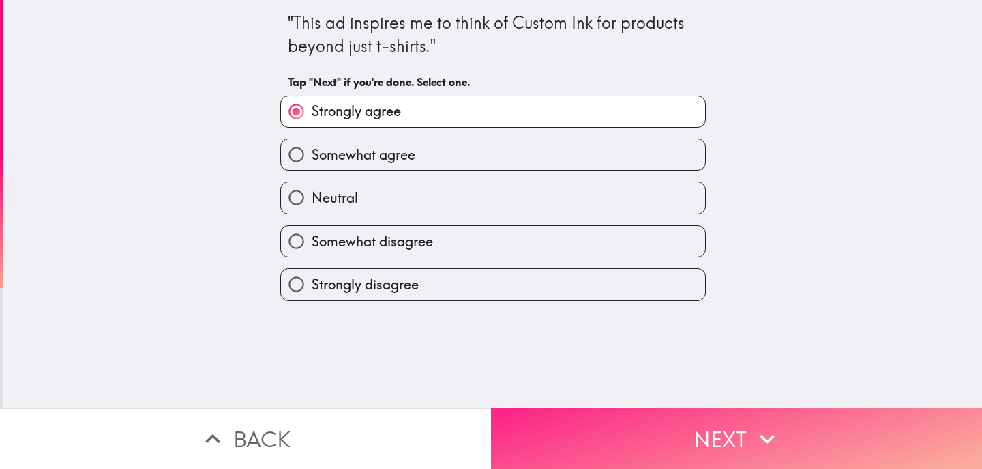
click at [628, 440] on button "Next" at bounding box center [736, 438] width 491 height 61
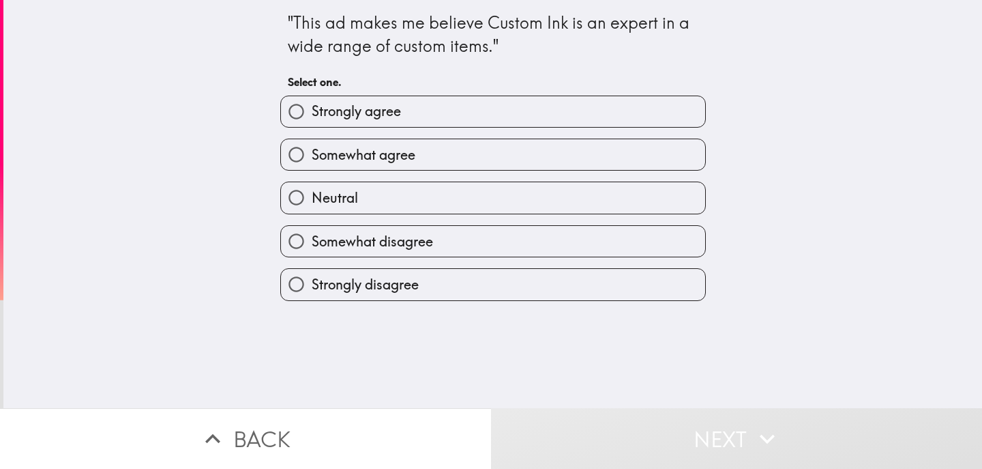
click at [628, 157] on label "Somewhat agree" at bounding box center [493, 154] width 424 height 31
click at [312, 157] on input "Somewhat agree" at bounding box center [296, 154] width 31 height 31
radio input "true"
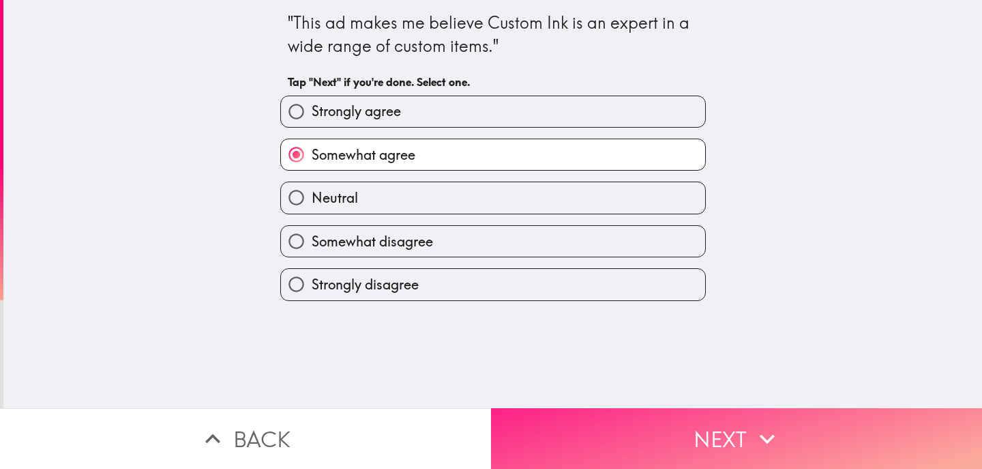
click at [637, 433] on button "Next" at bounding box center [736, 438] width 491 height 61
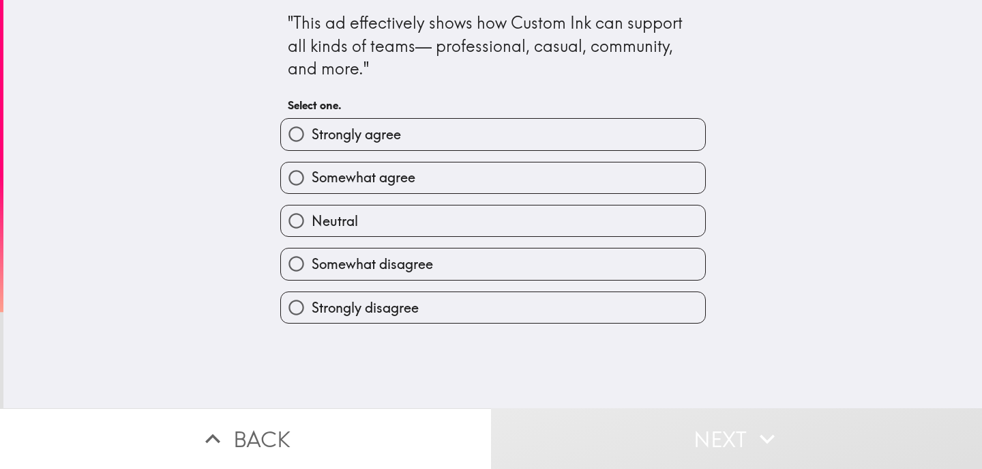
click at [630, 143] on label "Strongly agree" at bounding box center [493, 134] width 424 height 31
click at [312, 143] on input "Strongly agree" at bounding box center [296, 134] width 31 height 31
radio input "true"
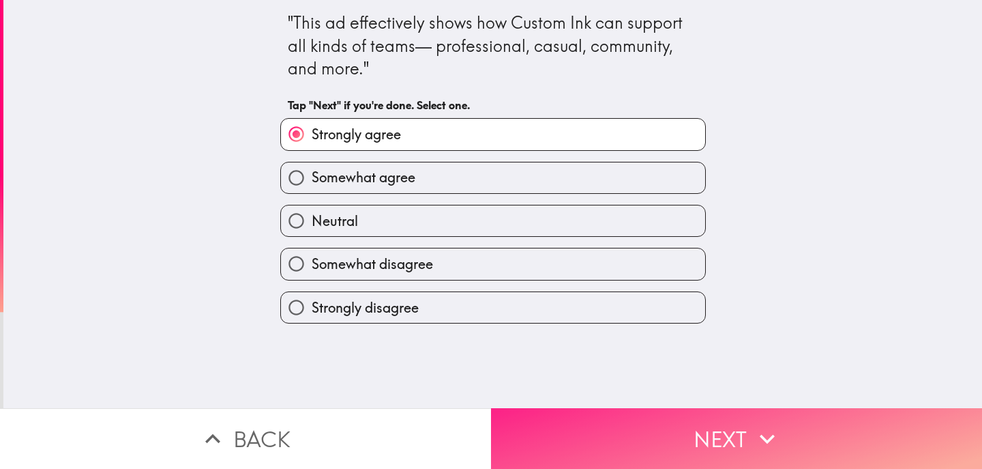
click at [622, 445] on button "Next" at bounding box center [736, 438] width 491 height 61
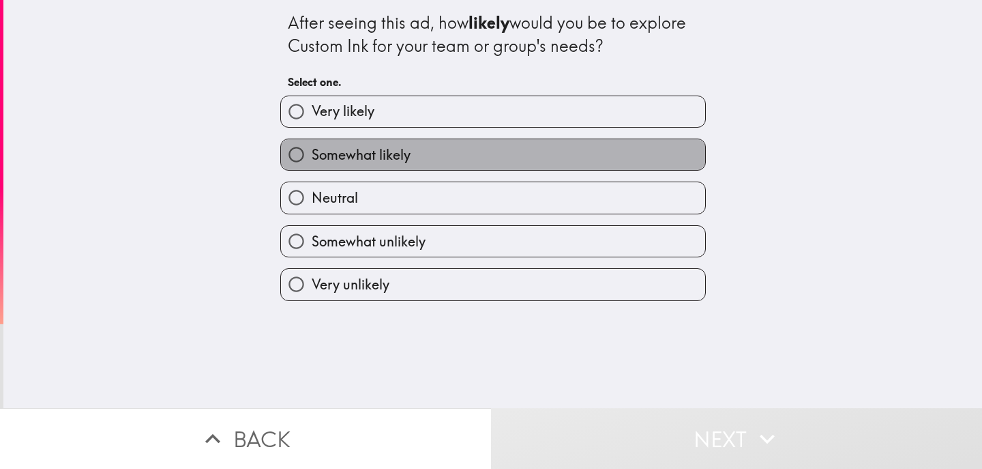
click at [620, 157] on label "Somewhat likely" at bounding box center [493, 154] width 424 height 31
click at [312, 157] on input "Somewhat likely" at bounding box center [296, 154] width 31 height 31
radio input "true"
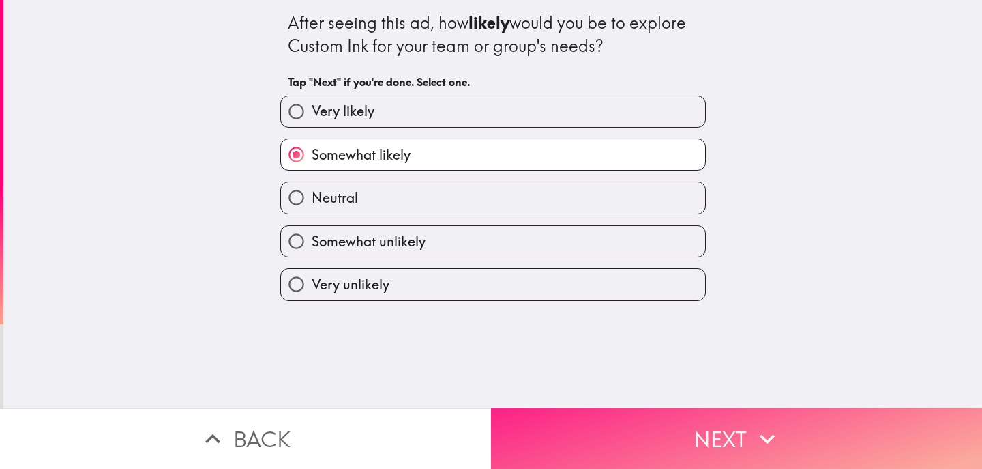
click at [639, 450] on button "Next" at bounding box center [736, 438] width 491 height 61
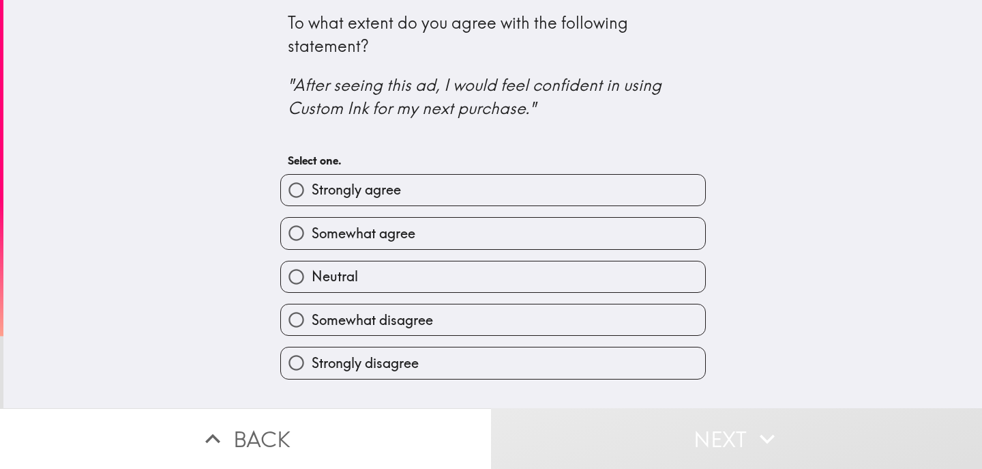
click at [611, 231] on label "Somewhat agree" at bounding box center [493, 233] width 424 height 31
click at [312, 231] on input "Somewhat agree" at bounding box center [296, 233] width 31 height 31
radio input "true"
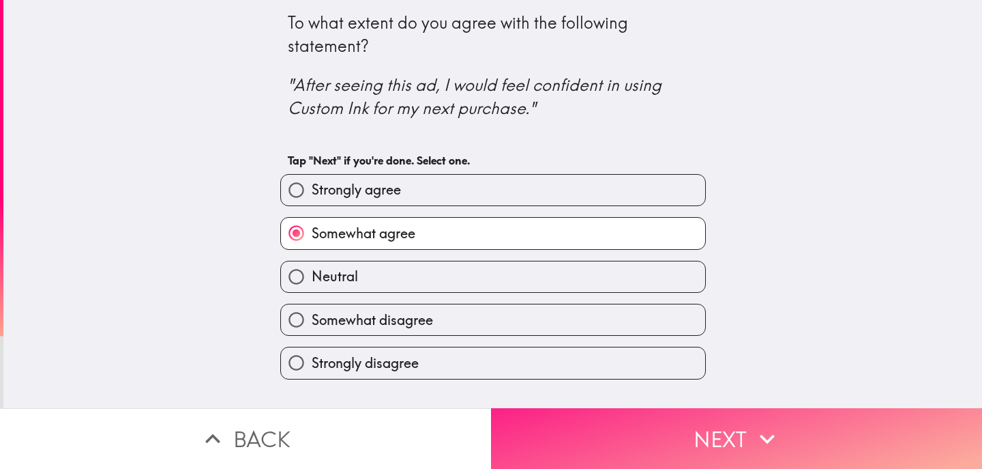
click at [611, 449] on button "Next" at bounding box center [736, 438] width 491 height 61
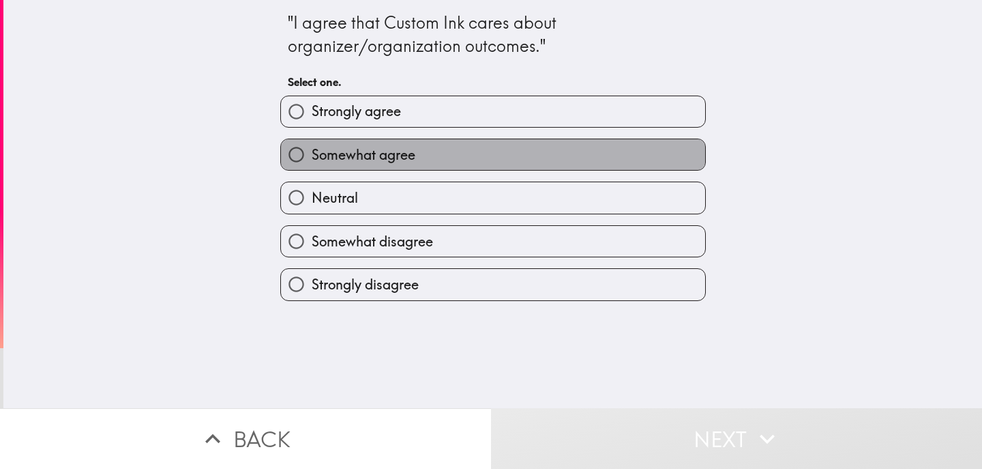
click at [583, 151] on label "Somewhat agree" at bounding box center [493, 154] width 424 height 31
click at [312, 151] on input "Somewhat agree" at bounding box center [296, 154] width 31 height 31
radio input "true"
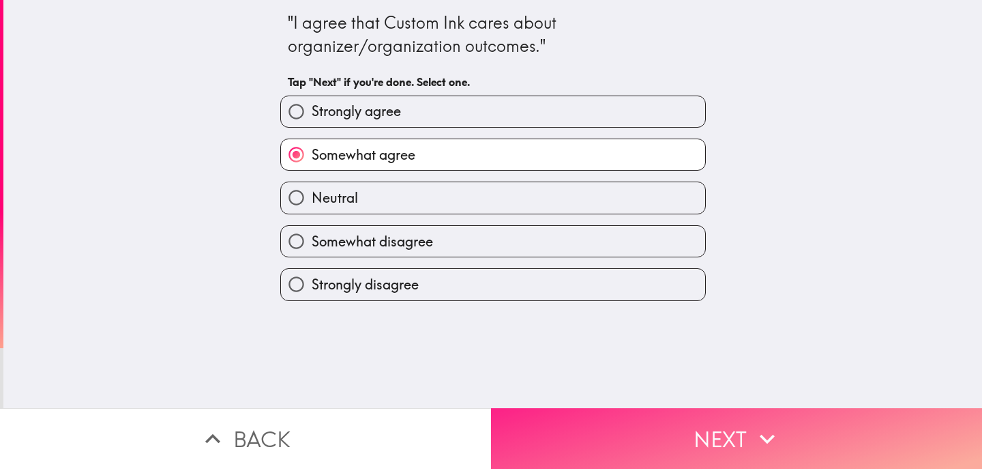
click at [605, 432] on button "Next" at bounding box center [736, 438] width 491 height 61
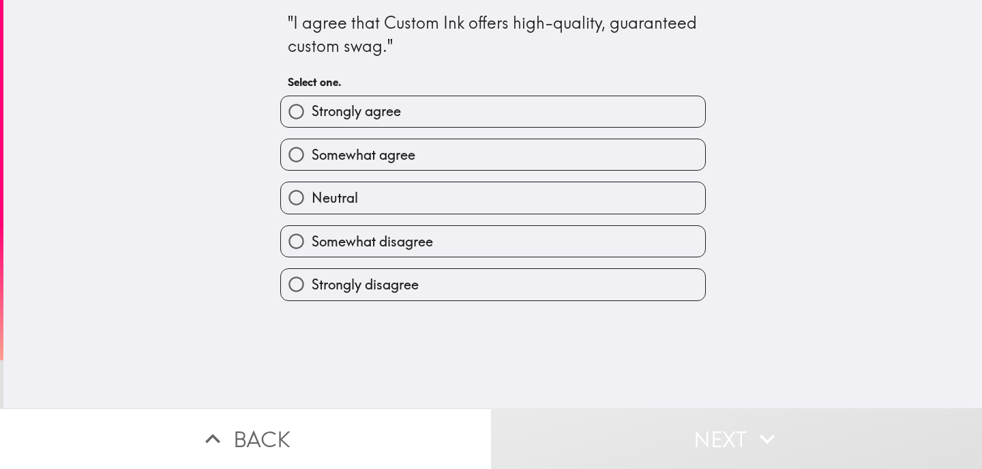
click at [595, 168] on label "Somewhat agree" at bounding box center [493, 154] width 424 height 31
click at [312, 168] on input "Somewhat agree" at bounding box center [296, 154] width 31 height 31
radio input "true"
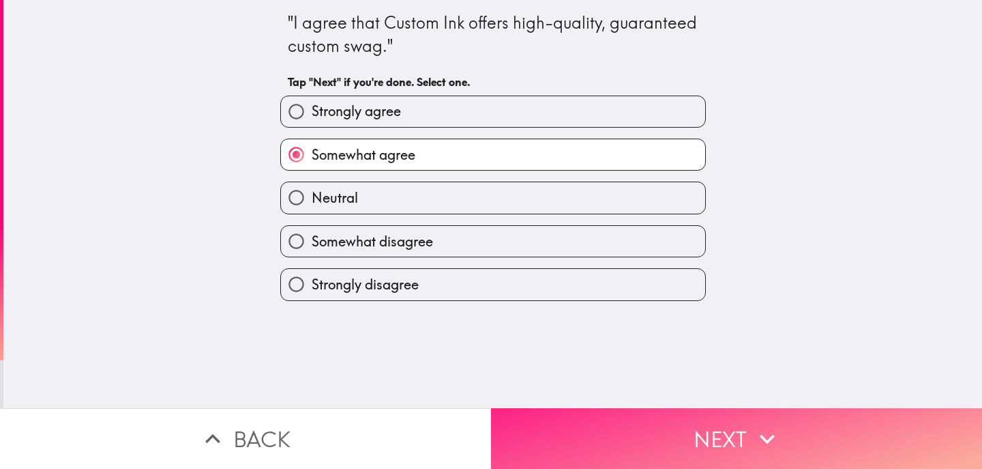
click at [599, 452] on button "Next" at bounding box center [736, 438] width 491 height 61
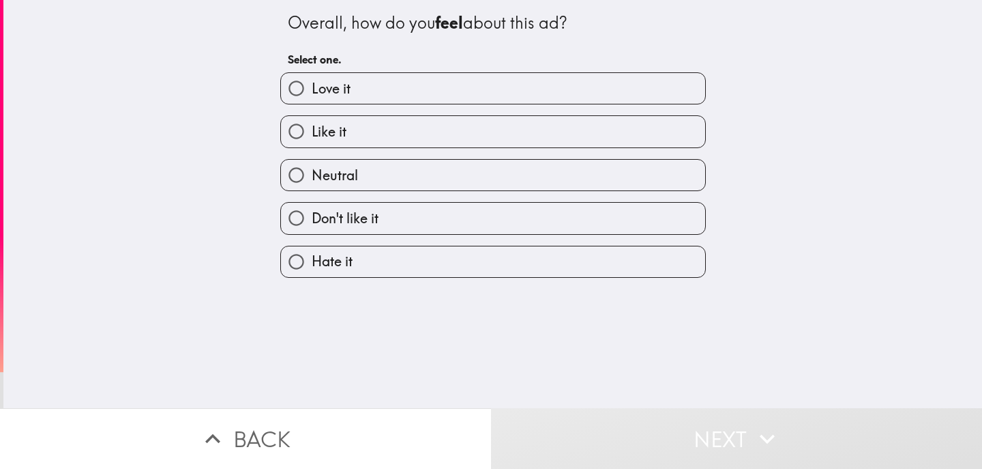
click at [562, 182] on label "Neutral" at bounding box center [493, 175] width 424 height 31
click at [312, 182] on input "Neutral" at bounding box center [296, 175] width 31 height 31
radio input "true"
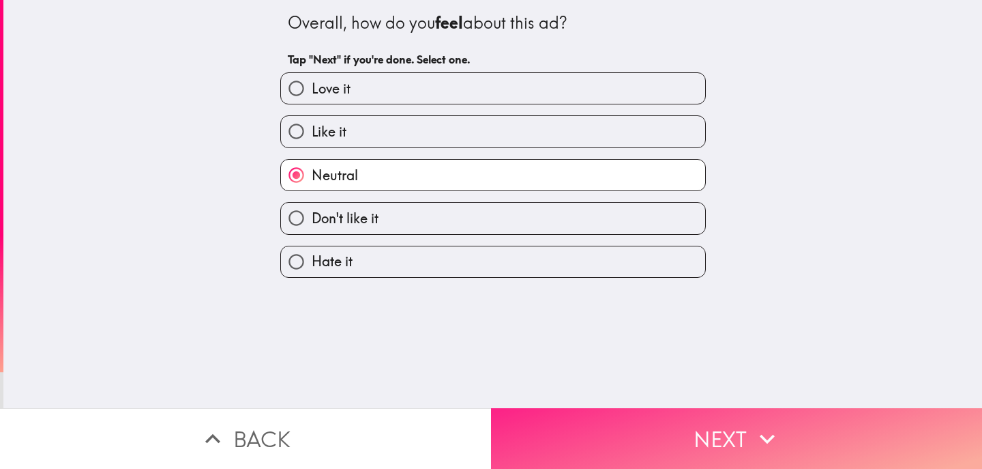
click at [589, 443] on button "Next" at bounding box center [736, 438] width 491 height 61
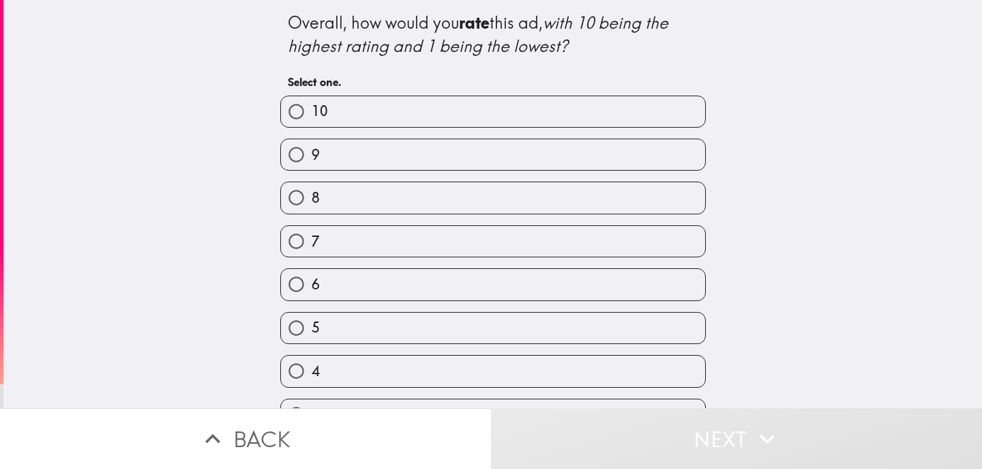
click at [581, 297] on label "6" at bounding box center [493, 284] width 424 height 31
click at [312, 297] on input "6" at bounding box center [296, 284] width 31 height 31
radio input "true"
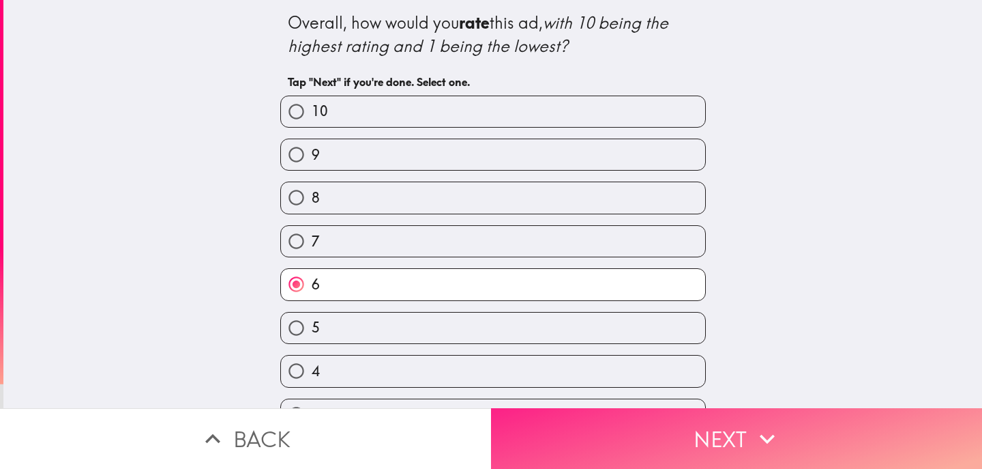
click at [604, 443] on button "Next" at bounding box center [736, 438] width 491 height 61
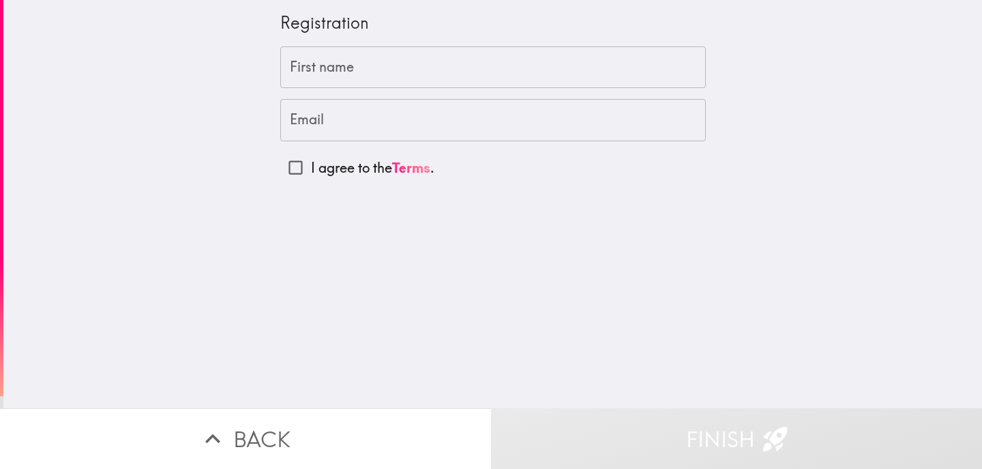
click at [558, 72] on input "First name" at bounding box center [493, 67] width 426 height 42
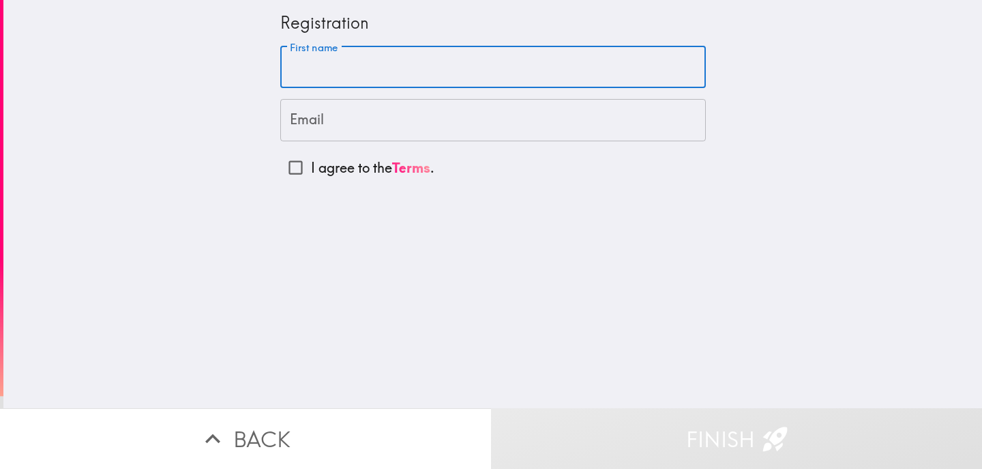
type input "[PERSON_NAME]"
click at [419, 130] on input "Email" at bounding box center [493, 120] width 426 height 42
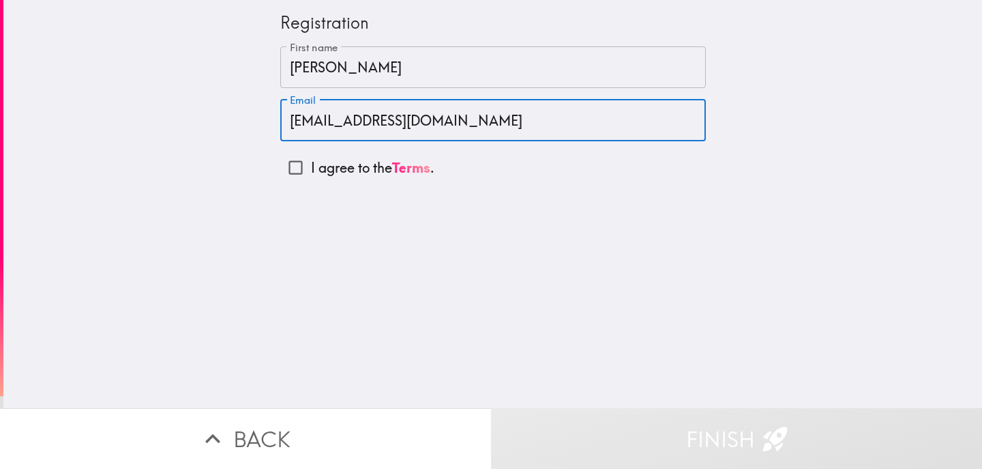
type input "[EMAIL_ADDRESS][DOMAIN_NAME]"
click at [296, 165] on input "I agree to the Terms ." at bounding box center [295, 167] width 31 height 31
checkbox input "true"
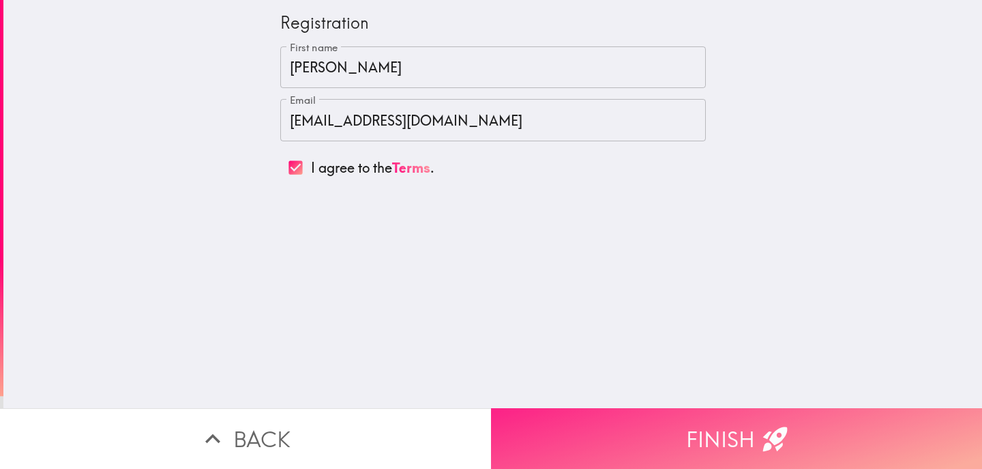
click at [714, 435] on button "Finish" at bounding box center [736, 438] width 491 height 61
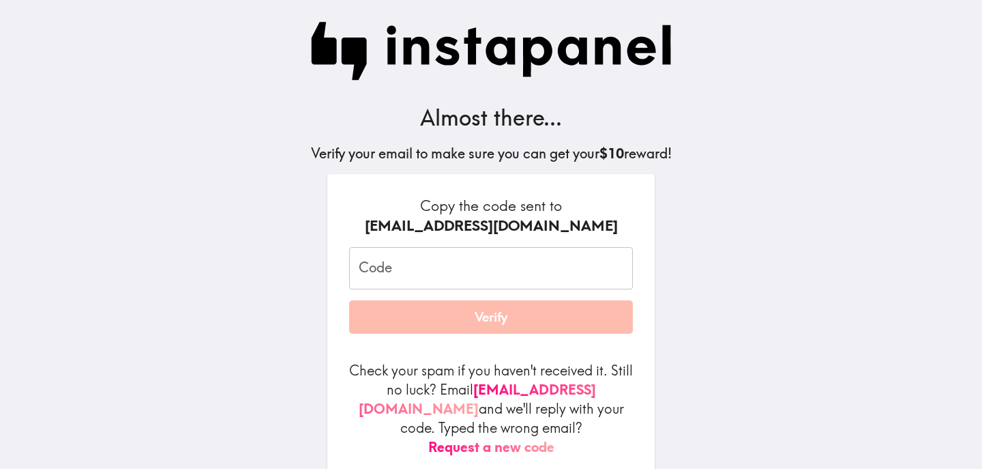
click at [509, 276] on input "Code" at bounding box center [491, 268] width 284 height 42
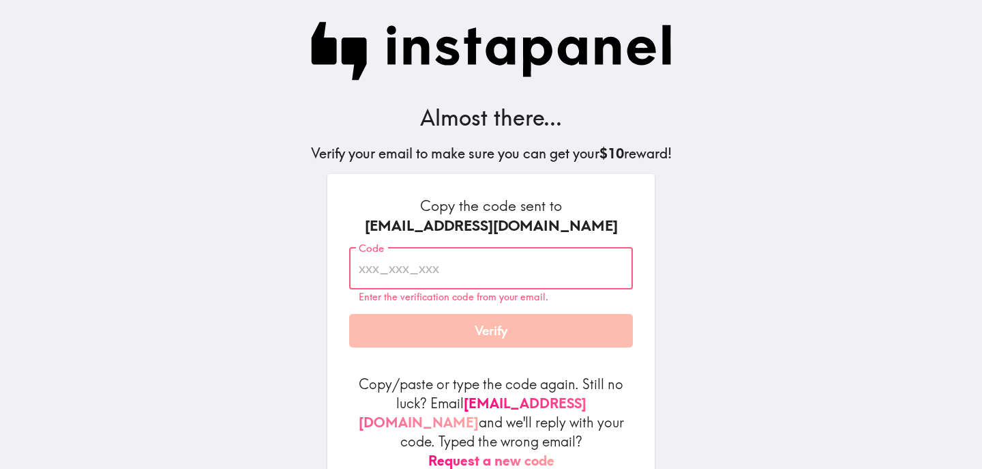
paste input "FEE_pFn_hp4"
type input "FEE_pFn_hp4"
click at [529, 336] on form "Copy the code sent to [EMAIL_ADDRESS][DOMAIN_NAME] Code FEE_pFn_hp4 Code Enter …" at bounding box center [491, 333] width 284 height 274
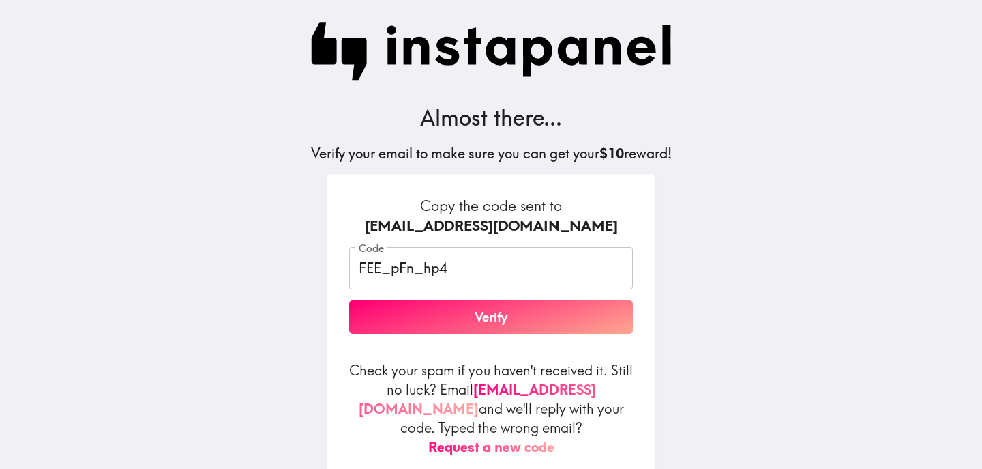
click at [536, 318] on button "Verify" at bounding box center [491, 317] width 284 height 34
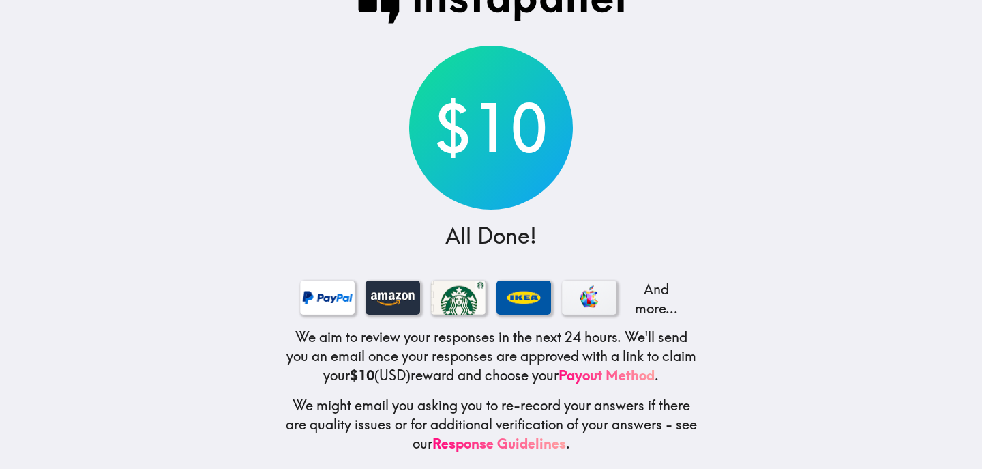
scroll to position [47, 0]
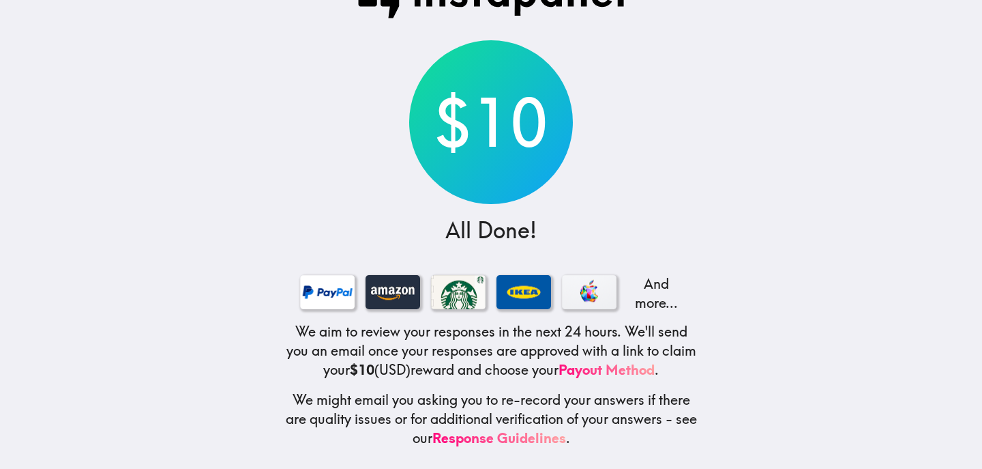
click at [658, 296] on p "And more..." at bounding box center [655, 293] width 55 height 38
